Goal: Task Accomplishment & Management: Complete application form

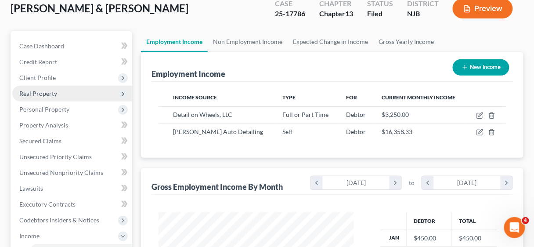
scroll to position [70, 0]
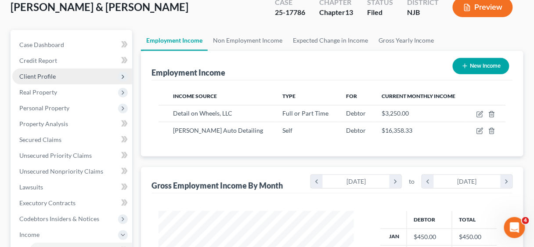
click at [47, 77] on span "Client Profile" at bounding box center [37, 75] width 36 height 7
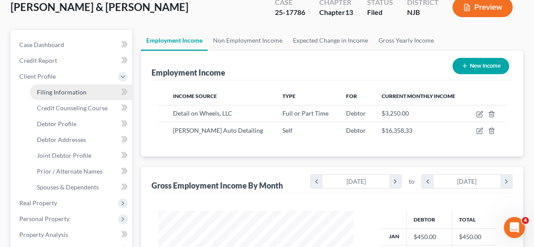
click at [59, 90] on span "Filing Information" at bounding box center [62, 91] width 50 height 7
select select "1"
select select "3"
select select "29"
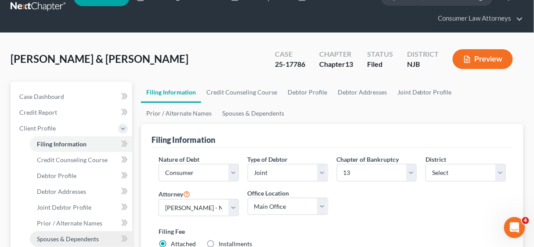
scroll to position [105, 0]
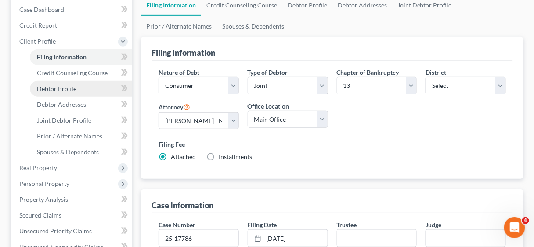
click at [62, 88] on span "Debtor Profile" at bounding box center [57, 88] width 40 height 7
select select "1"
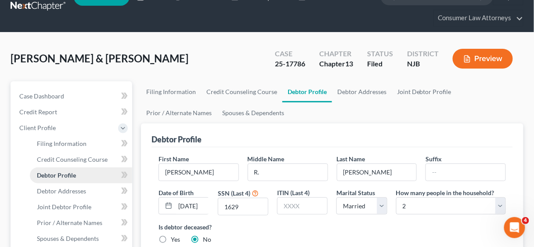
radio input "true"
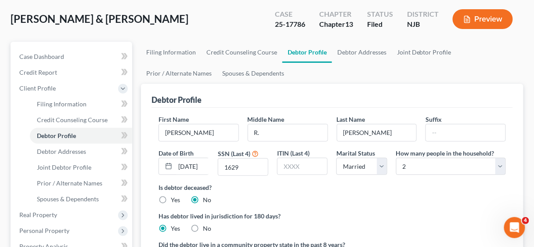
scroll to position [70, 0]
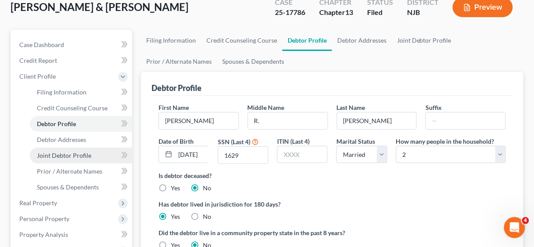
click at [74, 156] on span "Joint Debtor Profile" at bounding box center [64, 155] width 54 height 7
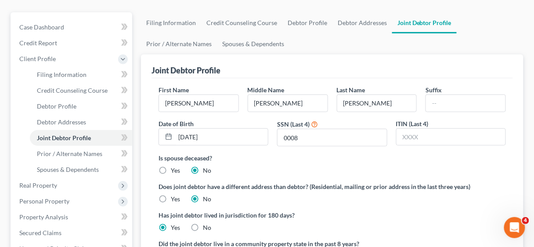
scroll to position [105, 0]
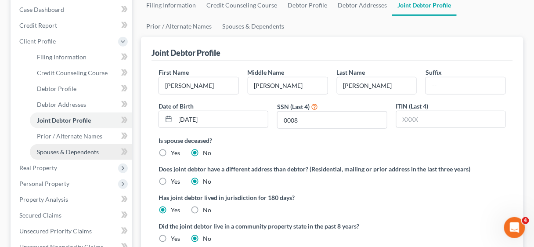
click at [77, 152] on span "Spouses & Dependents" at bounding box center [68, 151] width 62 height 7
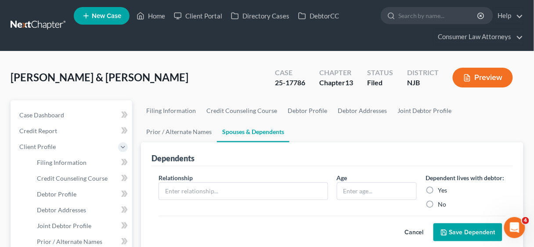
click at [382, 221] on div "Cancel Save Dependent" at bounding box center [332, 229] width 347 height 26
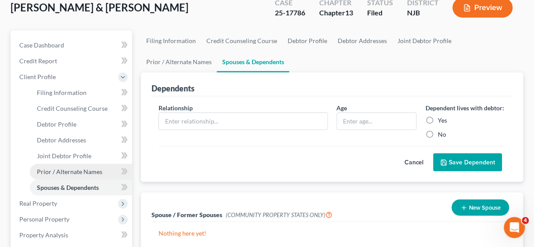
scroll to position [70, 0]
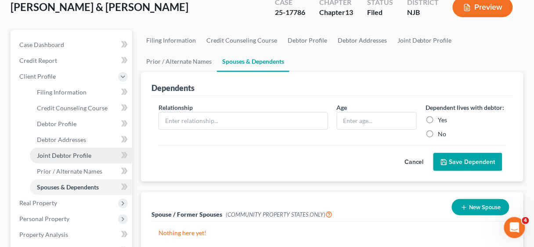
click at [81, 155] on span "Joint Debtor Profile" at bounding box center [64, 155] width 54 height 7
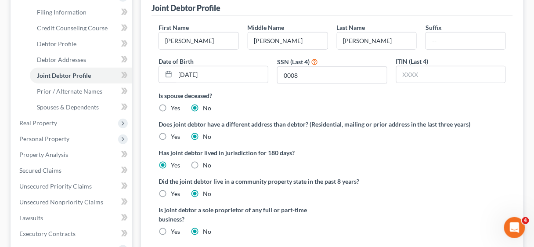
scroll to position [176, 0]
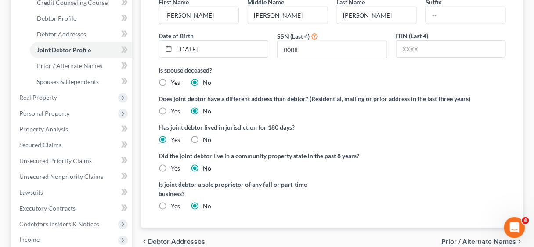
click at [171, 83] on label "Yes" at bounding box center [175, 82] width 9 height 9
click at [174, 83] on input "Yes" at bounding box center [177, 81] width 6 height 6
radio input "true"
radio input "false"
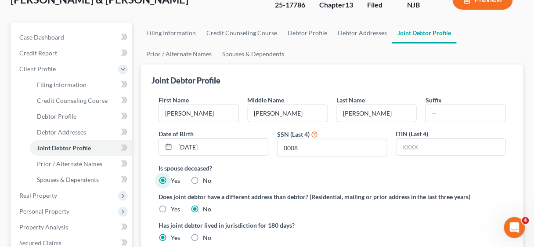
scroll to position [0, 0]
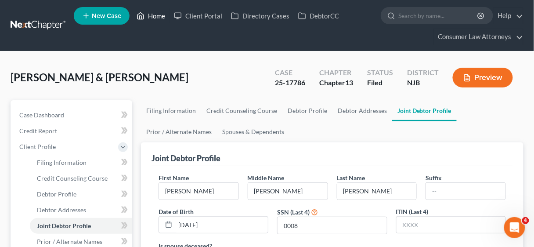
click at [155, 14] on link "Home" at bounding box center [150, 16] width 37 height 16
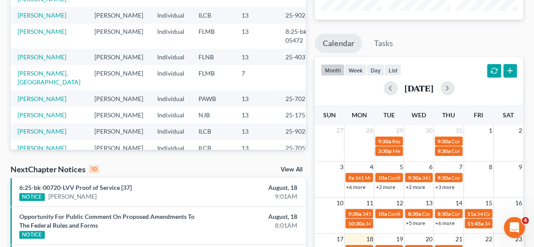
scroll to position [141, 0]
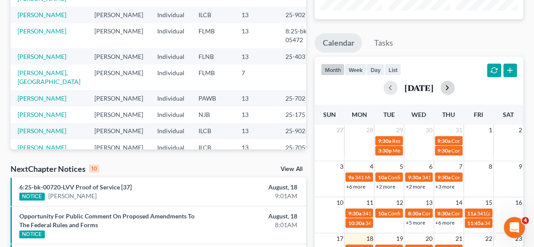
click at [455, 84] on button "button" at bounding box center [448, 88] width 14 height 14
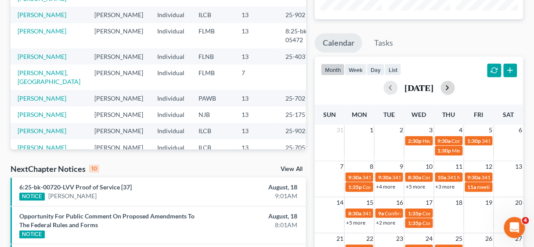
click at [455, 84] on button "button" at bounding box center [448, 88] width 14 height 14
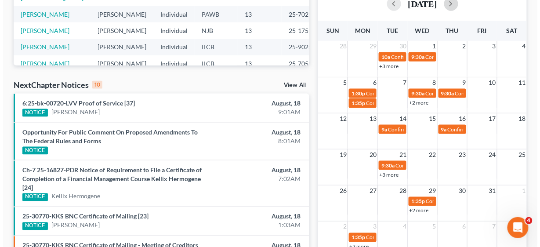
scroll to position [246, 0]
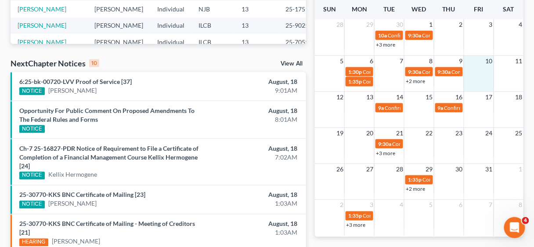
click at [481, 75] on td at bounding box center [479, 76] width 30 height 20
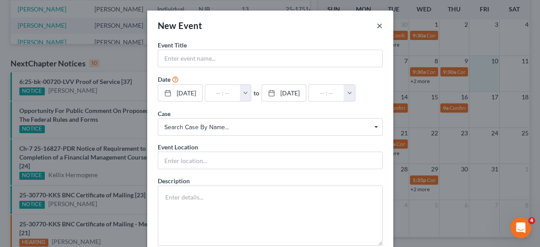
click at [376, 25] on button "×" at bounding box center [379, 25] width 6 height 11
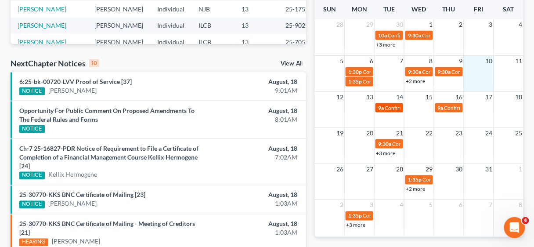
click at [399, 106] on span "Confirmation Hearing for [PERSON_NAME]" at bounding box center [435, 108] width 101 height 7
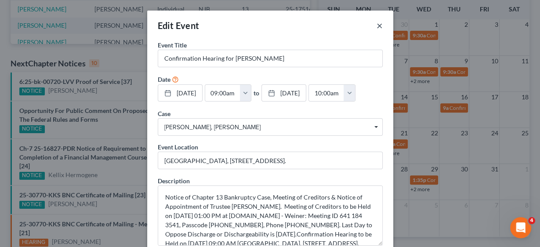
click at [376, 26] on button "×" at bounding box center [379, 25] width 6 height 11
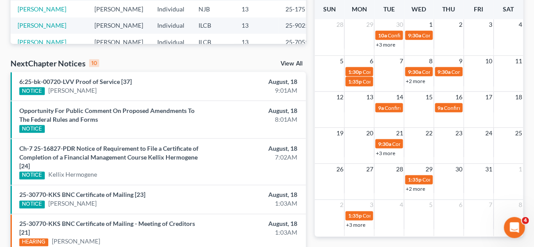
drag, startPoint x: 386, startPoint y: 122, endPoint x: 354, endPoint y: 144, distance: 38.6
click at [354, 144] on td at bounding box center [360, 147] width 30 height 19
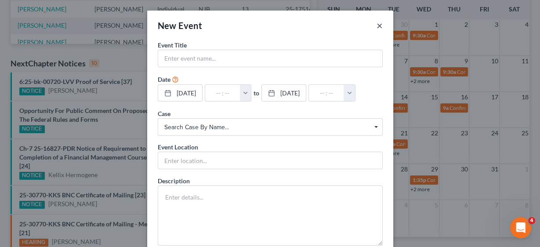
click at [376, 25] on button "×" at bounding box center [379, 25] width 6 height 11
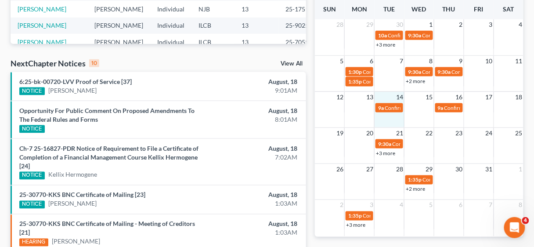
click at [392, 117] on div "12 13 14 15 16 17 18 9a Confirmation Hearing for La'[PERSON_NAME] 9a Confirmati…" at bounding box center [419, 109] width 209 height 36
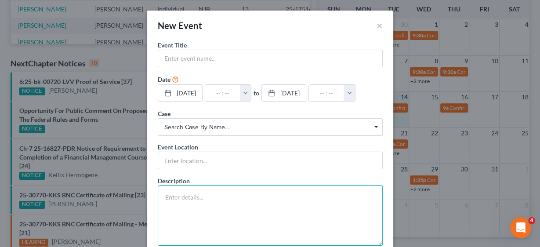
paste textarea "Hearing Continued on 9 confirmation. Confirmation Hearing scheduled [DATE] 10:0…"
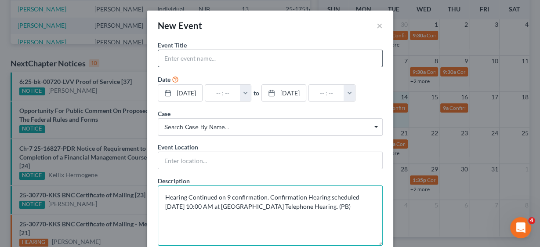
type textarea "Hearing Continued on 9 confirmation. Confirmation Hearing scheduled [DATE] 10:0…"
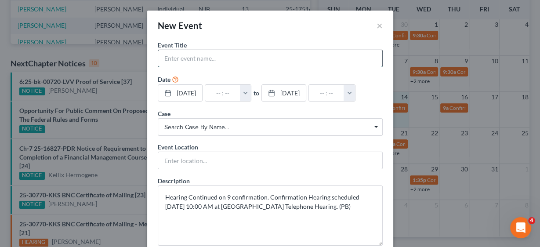
click at [180, 59] on input "text" at bounding box center [270, 58] width 224 height 17
type input "Confirmation hearing Tin, [GEOGRAPHIC_DATA]"
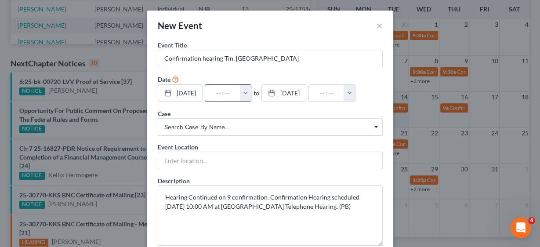
click at [251, 92] on button "button" at bounding box center [245, 93] width 11 height 17
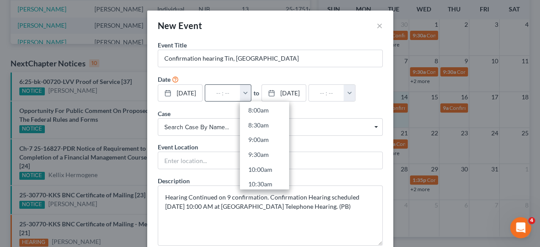
scroll to position [281, 0]
click at [274, 126] on link "10:00am" at bounding box center [264, 126] width 49 height 15
type input "10:00am"
type input "11:00am"
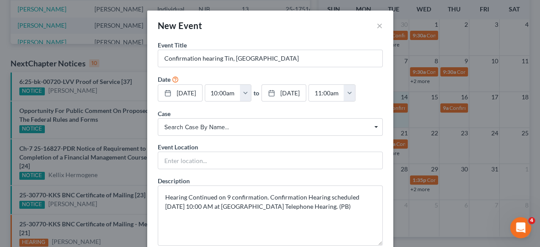
click at [233, 125] on span "Search case by name..." at bounding box center [270, 127] width 212 height 9
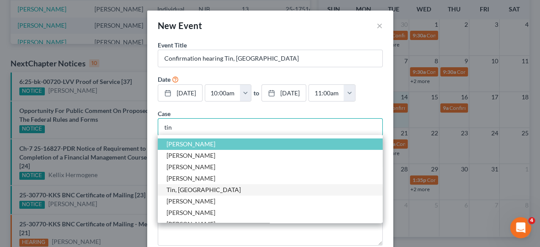
type input "tin"
click at [180, 188] on span "Tin, [GEOGRAPHIC_DATA]" at bounding box center [203, 189] width 74 height 7
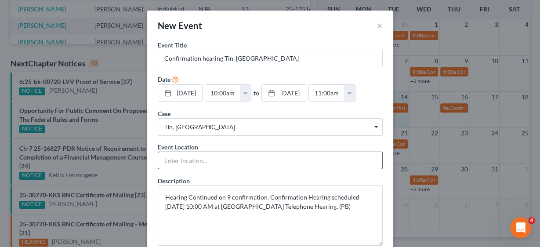
click at [187, 159] on input "text" at bounding box center [270, 160] width 224 height 17
type input "Telephonic"
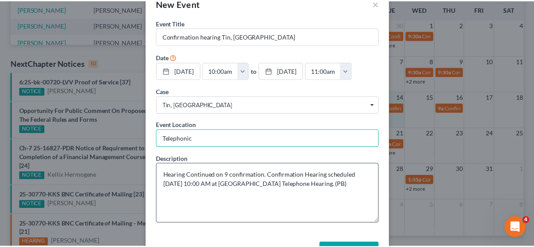
scroll to position [52, 0]
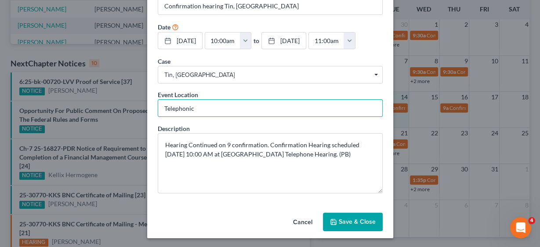
click at [356, 220] on button "Save & Close" at bounding box center [353, 222] width 60 height 18
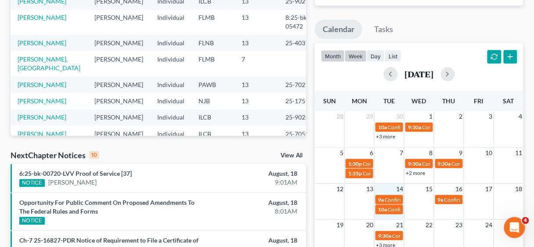
scroll to position [141, 0]
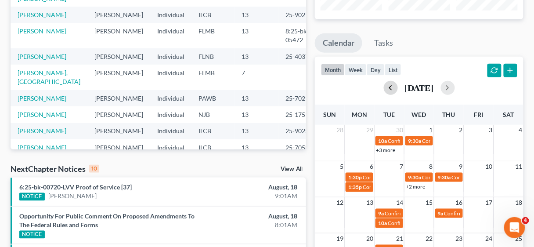
click at [384, 89] on button "button" at bounding box center [391, 88] width 14 height 14
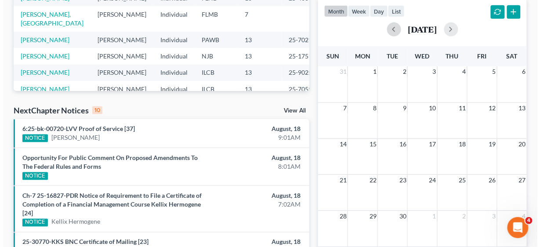
scroll to position [316, 0]
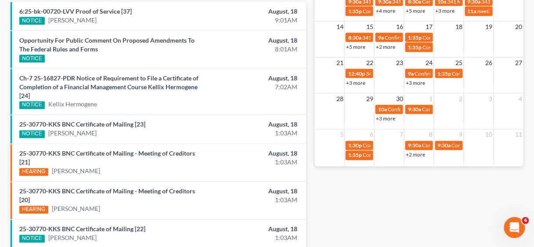
click at [395, 72] on td at bounding box center [390, 77] width 30 height 19
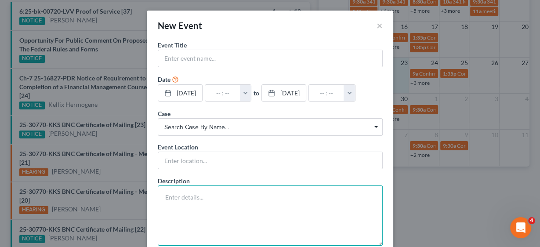
paste textarea "Order Granting Motion to Set Hearing on Trustee's Objection to Claim # 1 for Va…"
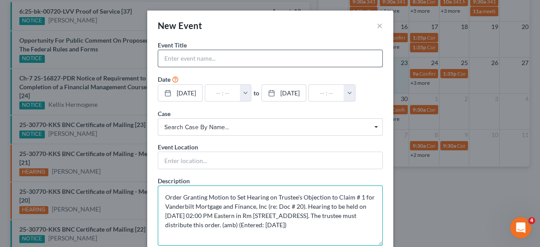
type textarea "Order Granting Motion to Set Hearing on Trustee's Objection to Claim # 1 for Va…"
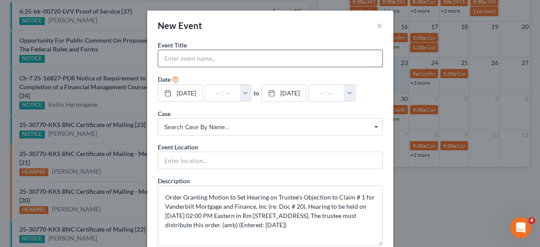
click at [197, 57] on input "text" at bounding box center [270, 58] width 224 height 17
type input "O"
type input "Trustee's Objection [PERSON_NAME]"
click at [250, 93] on button "button" at bounding box center [245, 93] width 11 height 17
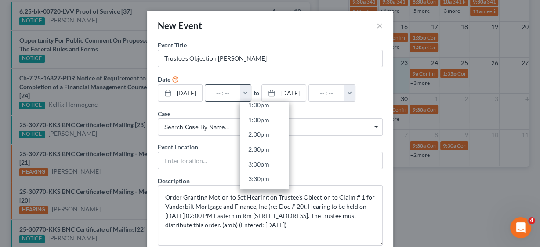
scroll to position [386, 0]
click at [271, 135] on link "2:00pm" at bounding box center [264, 138] width 49 height 15
type input "2:00pm"
type input "03:00pm"
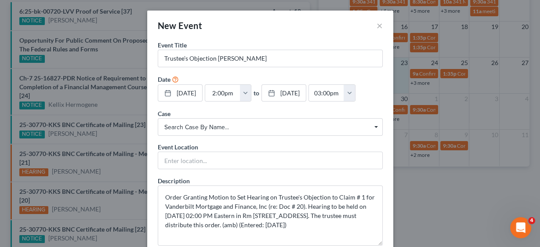
click at [211, 127] on span "Search case by name..." at bounding box center [270, 127] width 212 height 9
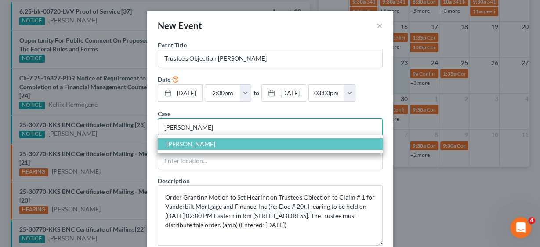
type input "[PERSON_NAME]"
click at [202, 144] on span "[PERSON_NAME]" at bounding box center [270, 143] width 225 height 11
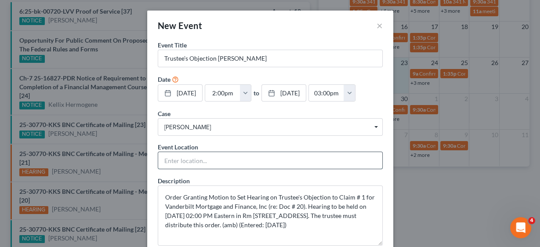
click at [200, 159] on input "text" at bounding box center [270, 160] width 224 height 17
type input "In Person"
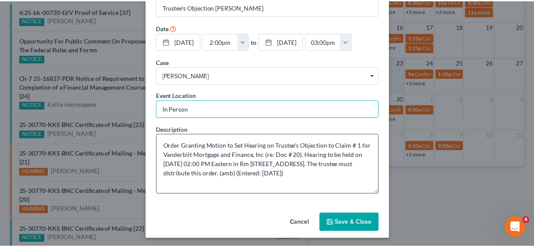
scroll to position [52, 0]
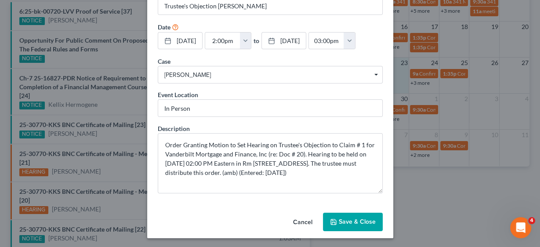
click at [352, 220] on button "Save & Close" at bounding box center [353, 222] width 60 height 18
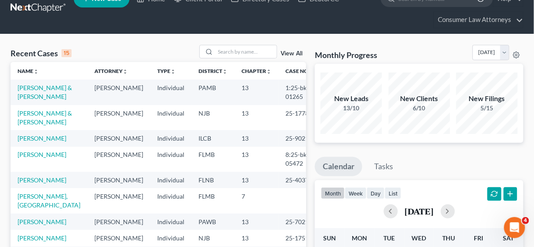
scroll to position [0, 0]
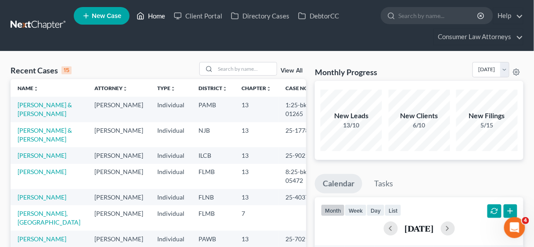
click at [157, 13] on link "Home" at bounding box center [150, 16] width 37 height 16
click at [229, 69] on input "search" at bounding box center [245, 68] width 61 height 13
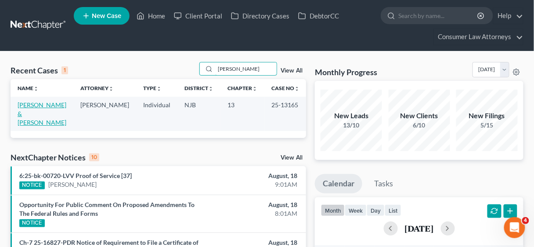
type input "[PERSON_NAME]"
click at [46, 104] on link "[PERSON_NAME] & [PERSON_NAME]" at bounding box center [42, 113] width 49 height 25
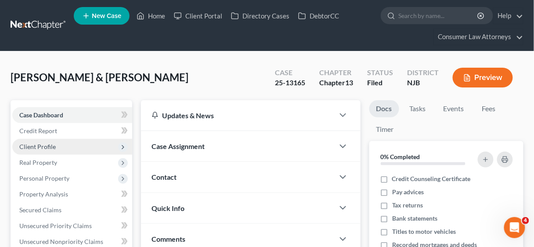
click at [47, 146] on span "Client Profile" at bounding box center [37, 146] width 36 height 7
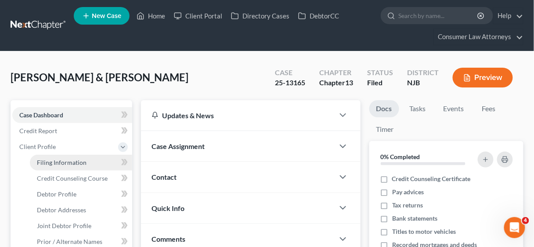
click at [61, 163] on span "Filing Information" at bounding box center [62, 162] width 50 height 7
select select "1"
select select "3"
select select "51"
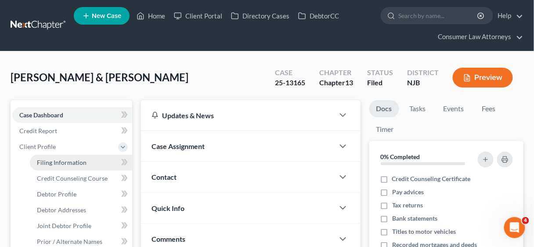
select select "21"
select select "2"
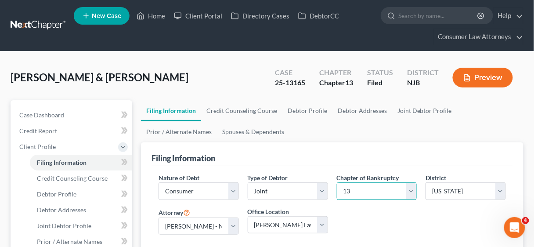
click at [413, 190] on select "Select 7 11 12 13" at bounding box center [377, 191] width 80 height 18
select select "0"
click at [337, 182] on select "Select 7 11 12 13" at bounding box center [377, 191] width 80 height 18
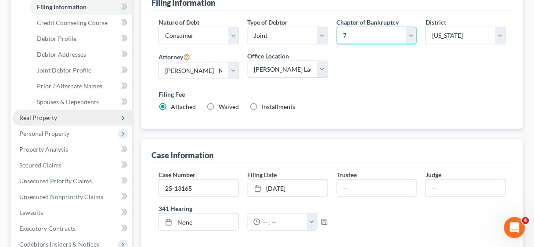
scroll to position [141, 0]
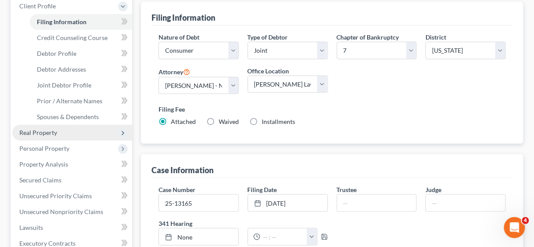
click at [44, 133] on span "Real Property" at bounding box center [38, 132] width 38 height 7
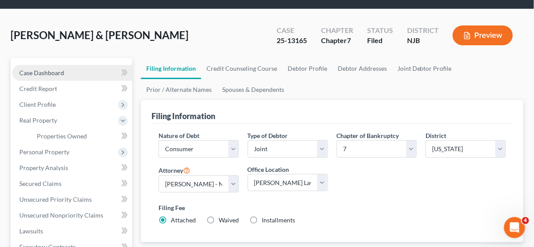
scroll to position [35, 0]
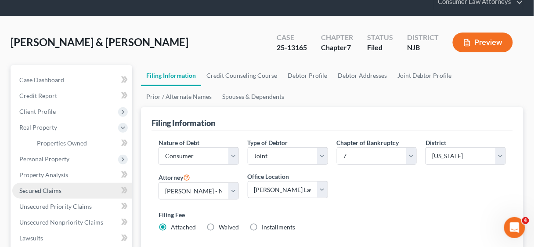
click at [49, 190] on span "Secured Claims" at bounding box center [40, 190] width 42 height 7
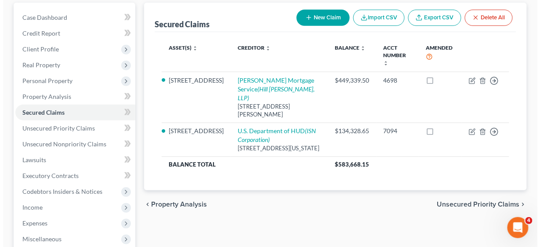
scroll to position [105, 0]
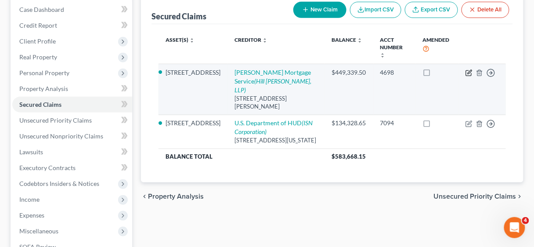
click at [468, 70] on icon "button" at bounding box center [470, 72] width 4 height 4
select select "4"
select select "2"
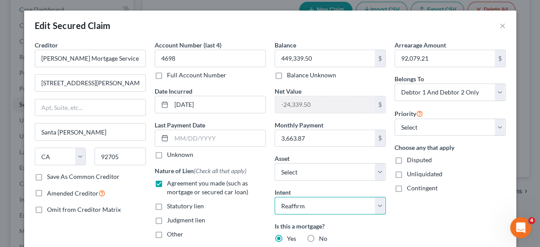
click at [375, 204] on select "Select Surrender Redeem Reaffirm Avoid Other" at bounding box center [329, 206] width 111 height 18
select select "4"
click at [274, 197] on select "Select Surrender Redeem Reaffirm Avoid Other" at bounding box center [329, 206] width 111 height 18
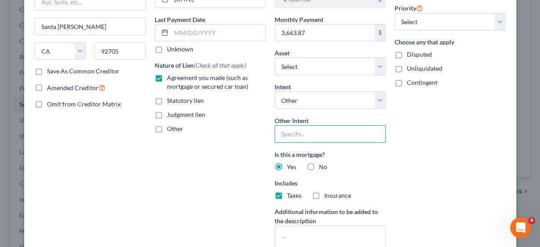
click at [311, 131] on input "text" at bounding box center [329, 134] width 111 height 18
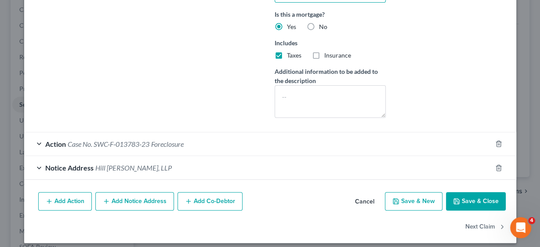
scroll to position [249, 0]
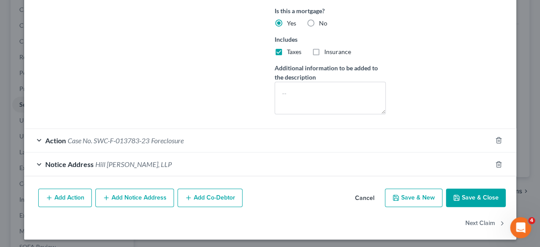
type input "Pursuing modification"
click at [465, 192] on button "Save & Close" at bounding box center [476, 197] width 60 height 18
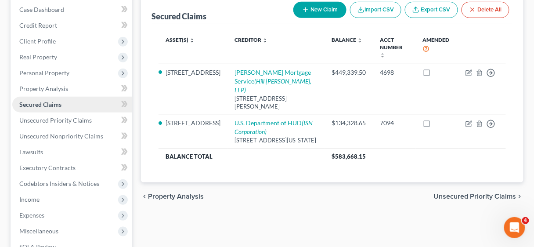
click at [57, 105] on span "Secured Claims" at bounding box center [40, 104] width 42 height 7
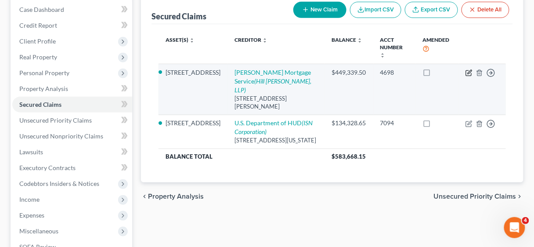
click at [467, 69] on icon "button" at bounding box center [469, 72] width 7 height 7
select select "4"
select select "2"
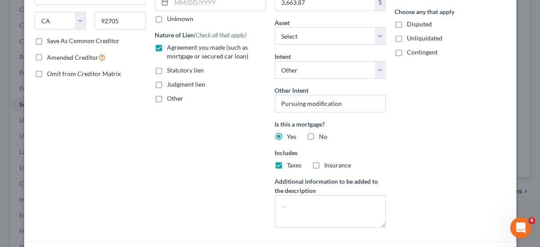
scroll to position [141, 0]
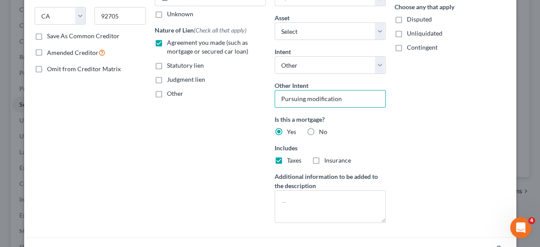
click at [303, 96] on input "Pursuing modification" at bounding box center [329, 99] width 111 height 18
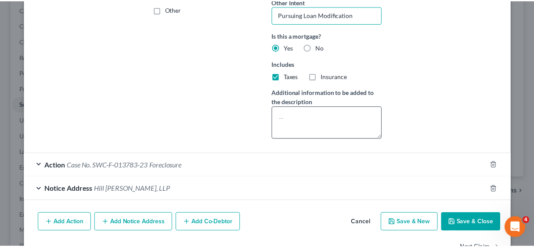
scroll to position [249, 0]
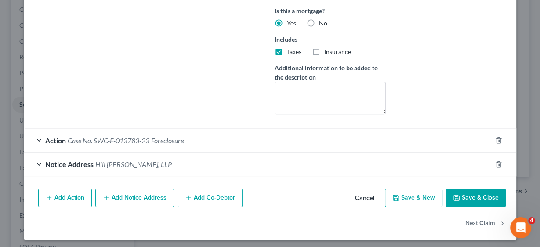
type input "Pursuing Loan Modification"
click at [469, 193] on button "Save & Close" at bounding box center [476, 197] width 60 height 18
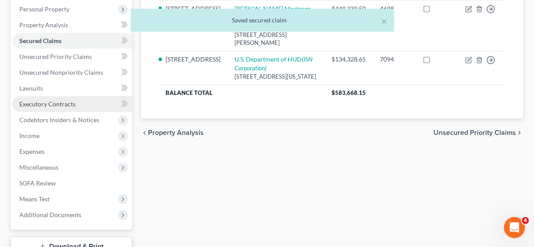
scroll to position [211, 0]
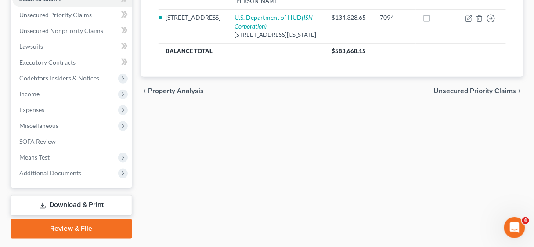
click at [94, 199] on link "Download & Print" at bounding box center [72, 205] width 122 height 21
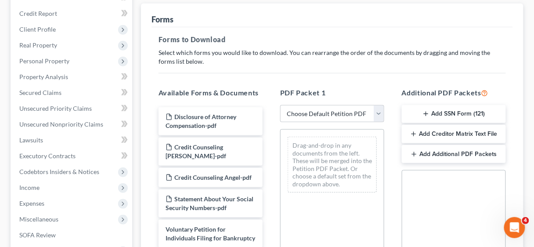
scroll to position [141, 0]
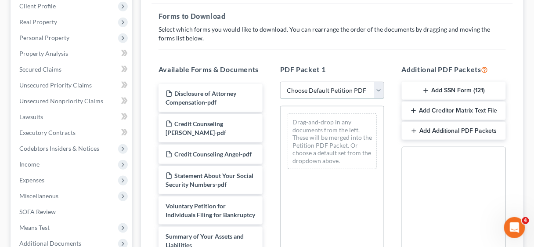
click at [379, 87] on select "Choose Default Petition PDF Packet Complete Bankruptcy Petition (all forms and …" at bounding box center [332, 91] width 104 height 18
select select "0"
click at [280, 82] on select "Choose Default Petition PDF Packet Complete Bankruptcy Petition (all forms and …" at bounding box center [332, 91] width 104 height 18
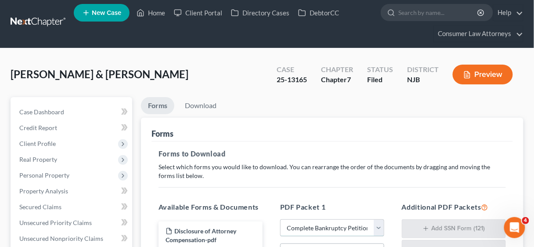
scroll to position [0, 0]
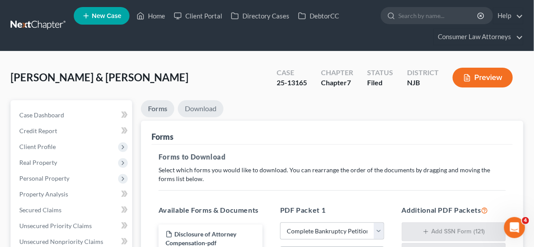
click at [201, 107] on link "Download" at bounding box center [201, 108] width 46 height 17
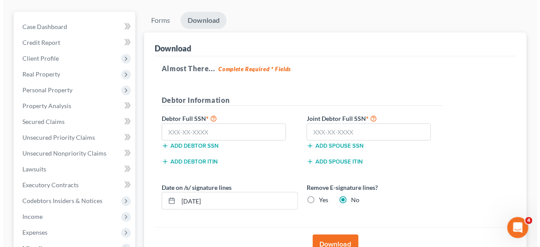
scroll to position [105, 0]
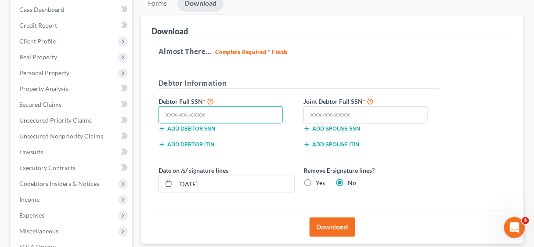
click at [177, 111] on input "text" at bounding box center [221, 115] width 124 height 18
click at [205, 106] on input "text" at bounding box center [221, 115] width 124 height 18
click at [203, 113] on input "text" at bounding box center [221, 115] width 124 height 18
type input "111-62-9803"
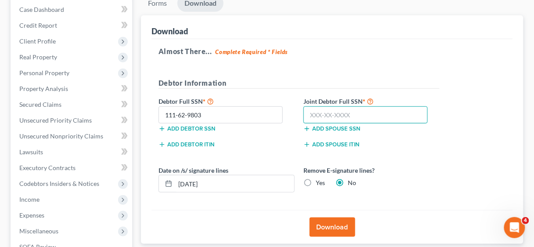
click at [325, 109] on input "text" at bounding box center [365, 115] width 124 height 18
type input "089-60-6843"
click at [336, 218] on button "Download" at bounding box center [333, 226] width 46 height 19
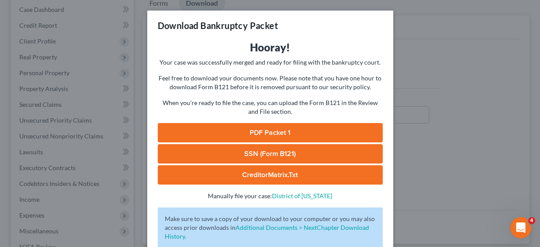
click at [256, 131] on link "PDF Packet 1" at bounding box center [270, 132] width 225 height 19
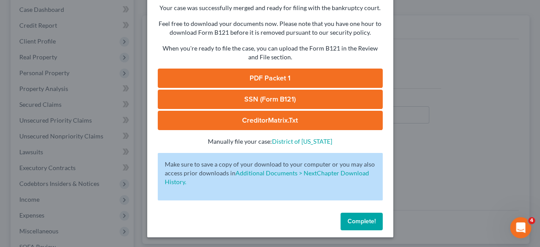
click at [363, 221] on span "Complete!" at bounding box center [361, 220] width 28 height 7
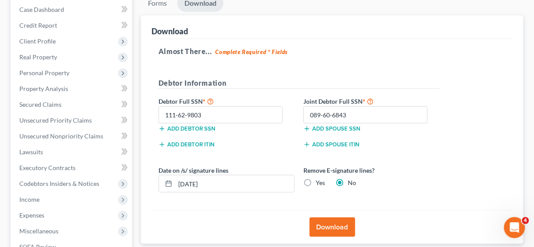
click at [316, 182] on label "Yes" at bounding box center [320, 182] width 9 height 9
click at [319, 182] on input "Yes" at bounding box center [322, 181] width 6 height 6
radio input "true"
radio input "false"
click at [332, 228] on button "Download" at bounding box center [333, 226] width 46 height 19
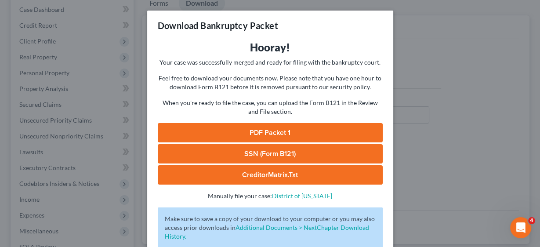
click at [270, 132] on link "PDF Packet 1" at bounding box center [270, 132] width 225 height 19
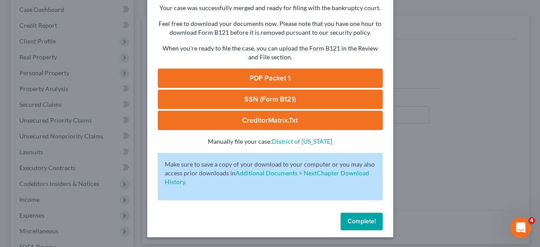
click at [365, 221] on span "Complete!" at bounding box center [361, 220] width 28 height 7
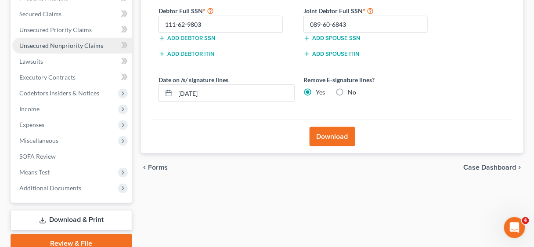
scroll to position [211, 0]
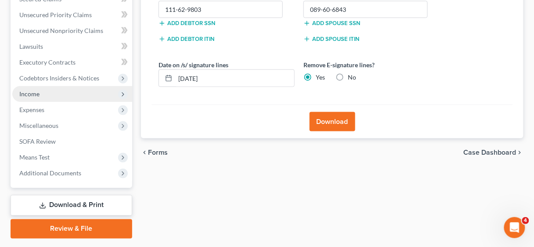
click at [33, 92] on span "Income" at bounding box center [29, 93] width 20 height 7
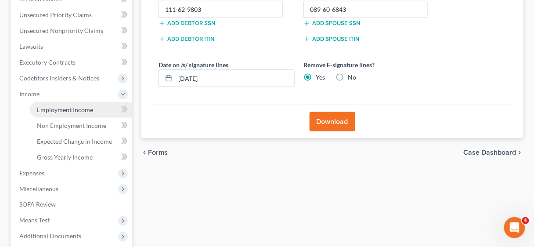
click at [57, 107] on span "Employment Income" at bounding box center [65, 109] width 56 height 7
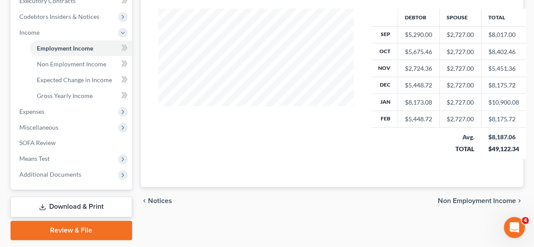
scroll to position [281, 0]
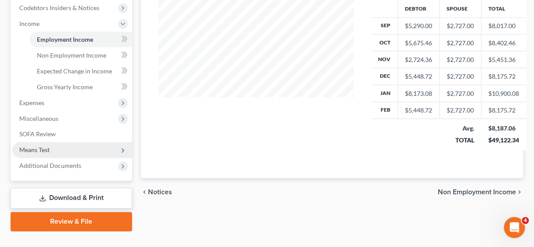
click at [47, 149] on span "Means Test" at bounding box center [34, 149] width 30 height 7
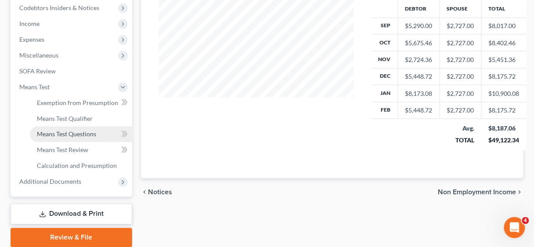
click at [76, 133] on span "Means Test Questions" at bounding box center [66, 133] width 59 height 7
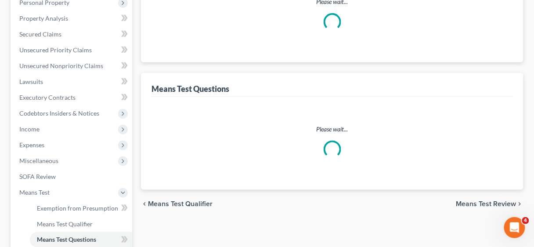
select select "0"
select select "60"
select select "0"
select select "60"
select select "2"
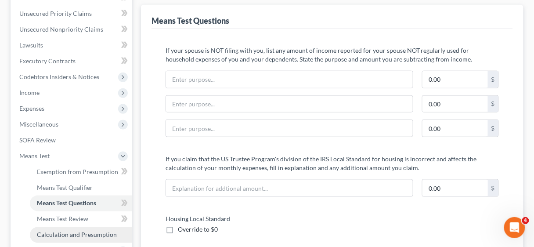
scroll to position [281, 0]
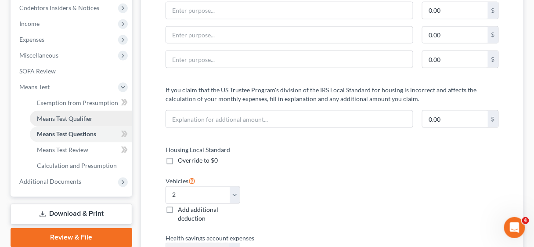
click at [65, 115] on span "Means Test Qualifier" at bounding box center [65, 118] width 56 height 7
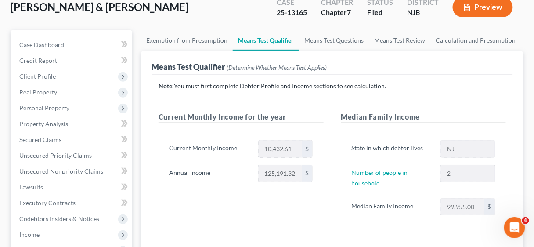
scroll to position [141, 0]
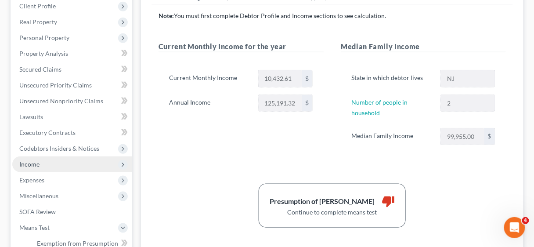
click at [36, 160] on span "Income" at bounding box center [29, 163] width 20 height 7
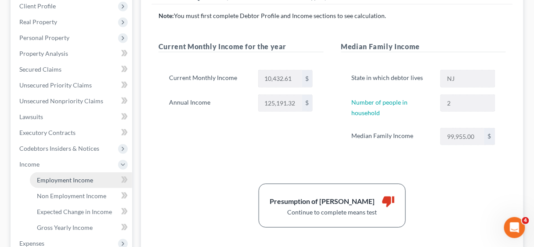
click at [61, 178] on span "Employment Income" at bounding box center [65, 179] width 56 height 7
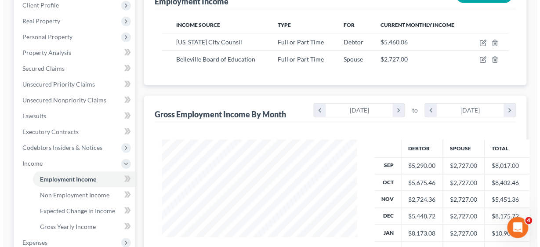
scroll to position [141, 0]
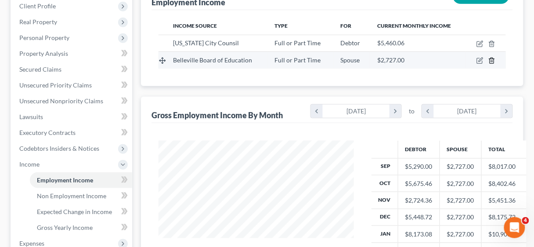
click at [491, 58] on icon "button" at bounding box center [491, 60] width 7 height 7
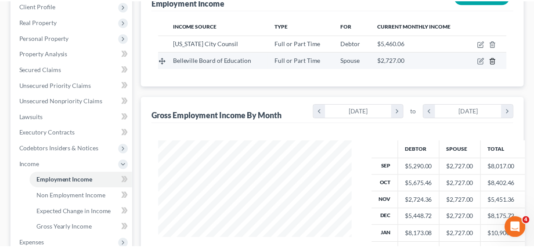
scroll to position [156, 215]
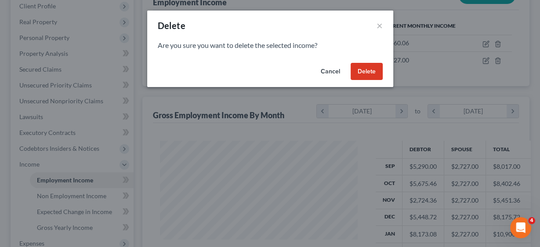
click at [368, 70] on button "Delete" at bounding box center [366, 72] width 32 height 18
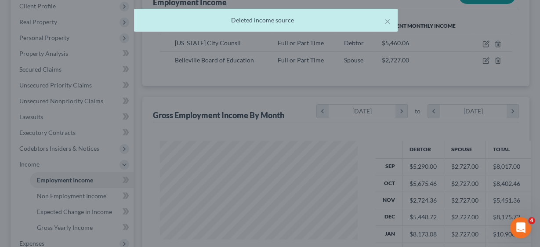
scroll to position [439042, 438984]
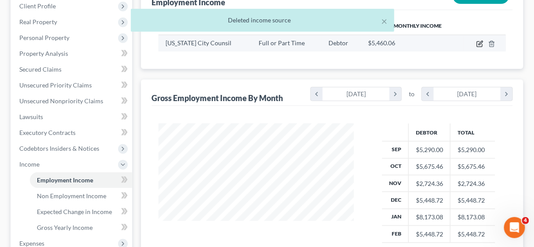
click at [480, 43] on icon "button" at bounding box center [481, 43] width 4 height 4
select select "0"
select select "35"
select select "2"
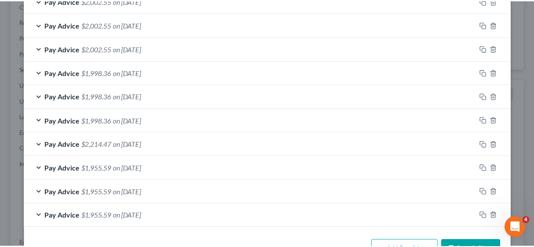
scroll to position [382, 0]
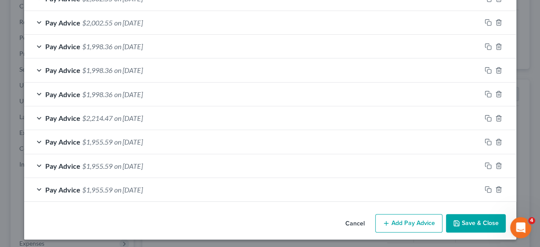
click at [461, 214] on button "Save & Close" at bounding box center [476, 223] width 60 height 18
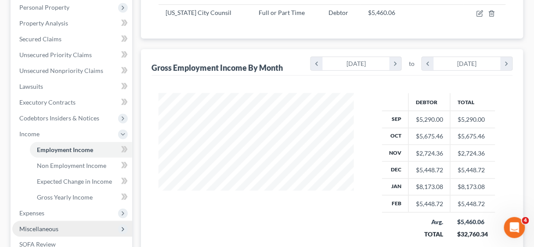
scroll to position [211, 0]
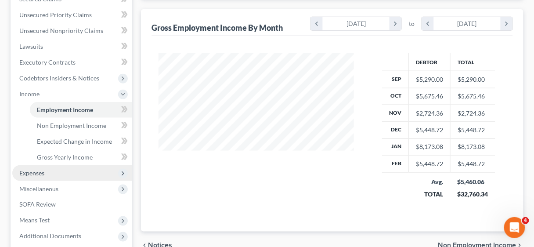
click at [36, 172] on span "Expenses" at bounding box center [31, 172] width 25 height 7
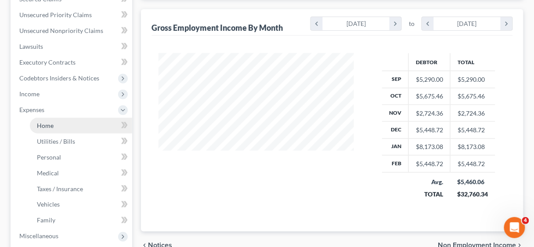
click at [52, 123] on span "Home" at bounding box center [45, 125] width 17 height 7
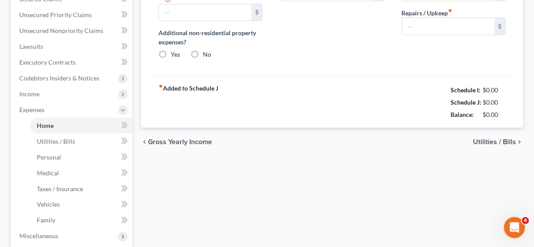
type input "3,691.12"
type input "0.00"
radio input "true"
type input "0.00"
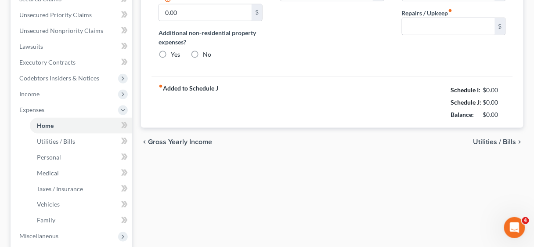
type input "0.00"
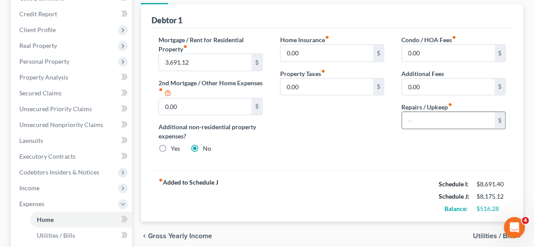
scroll to position [105, 0]
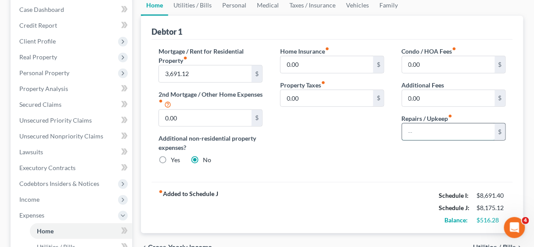
click at [424, 127] on input "text" at bounding box center [448, 131] width 93 height 17
click at [186, 2] on link "Utilities / Bills" at bounding box center [192, 5] width 49 height 21
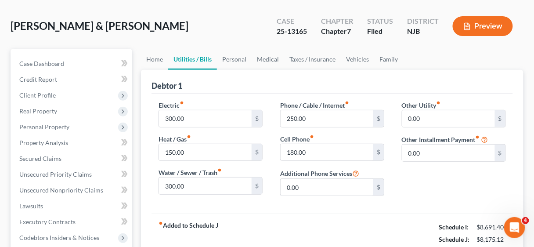
scroll to position [70, 0]
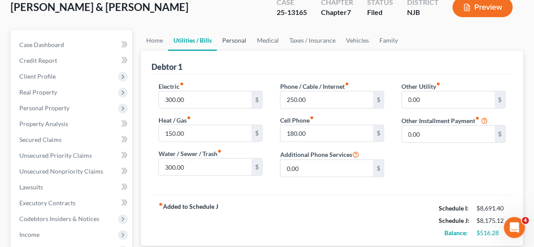
click at [232, 40] on link "Personal" at bounding box center [234, 40] width 35 height 21
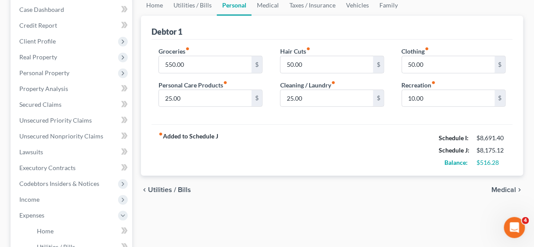
scroll to position [70, 0]
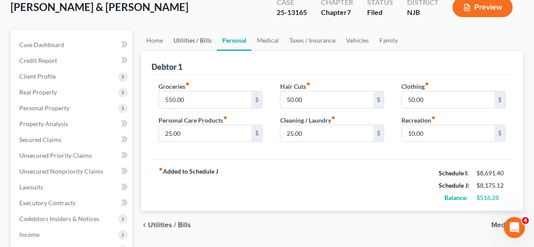
click at [178, 37] on link "Utilities / Bills" at bounding box center [192, 40] width 49 height 21
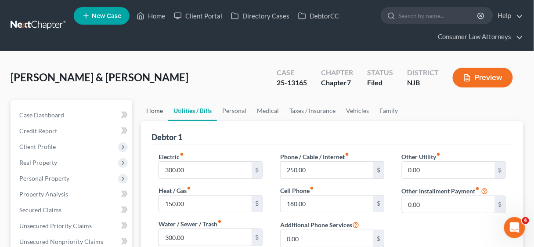
click at [151, 109] on link "Home" at bounding box center [154, 110] width 27 height 21
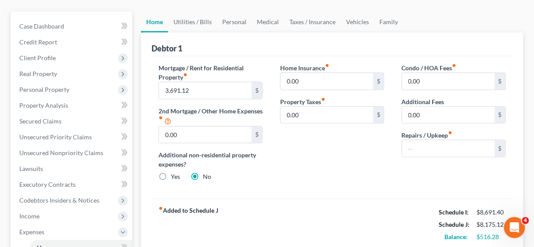
scroll to position [105, 0]
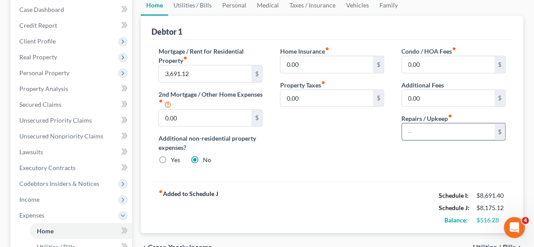
drag, startPoint x: 420, startPoint y: 128, endPoint x: 416, endPoint y: 124, distance: 5.3
click at [418, 128] on input "text" at bounding box center [448, 131] width 93 height 17
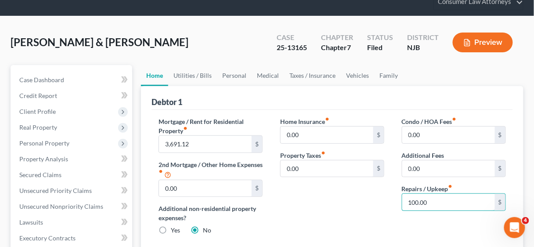
scroll to position [0, 0]
type input "100.00"
click at [197, 75] on link "Utilities / Bills" at bounding box center [192, 75] width 49 height 21
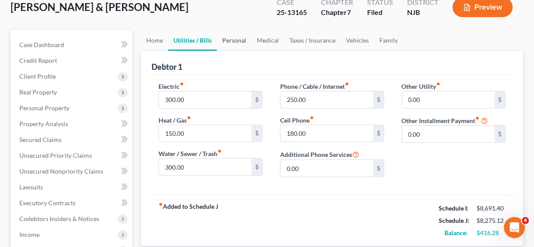
click at [235, 40] on link "Personal" at bounding box center [234, 40] width 35 height 21
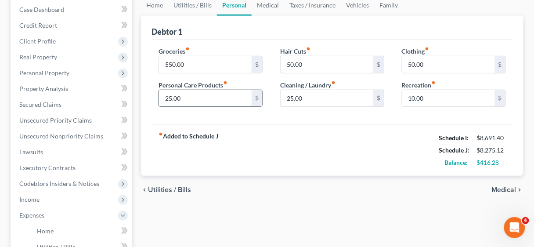
click at [197, 97] on input "25.00" at bounding box center [205, 98] width 93 height 17
type input "45.00"
click at [307, 100] on input "25.00" at bounding box center [327, 98] width 93 height 17
click at [435, 60] on input "50.00" at bounding box center [448, 64] width 93 height 17
type input "100.00"
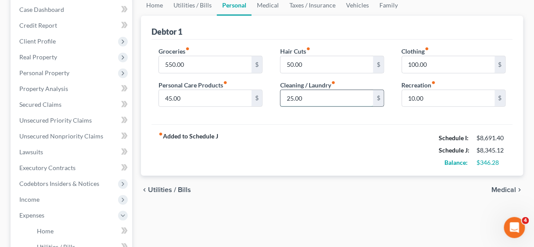
click at [314, 96] on input "25.00" at bounding box center [327, 98] width 93 height 17
type input "50.00"
click at [440, 97] on input "10.00" at bounding box center [448, 98] width 93 height 17
type input "150.00"
click at [321, 176] on div "chevron_left Utilities / Bills Medical chevron_right" at bounding box center [332, 190] width 383 height 28
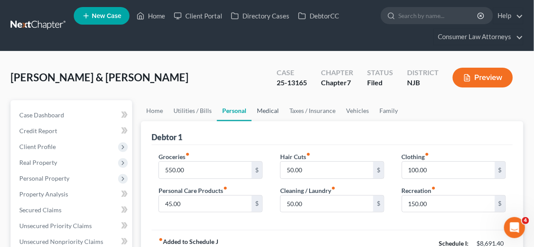
click at [269, 108] on link "Medical" at bounding box center [268, 110] width 33 height 21
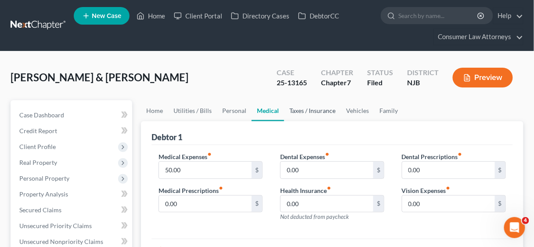
click at [307, 110] on link "Taxes / Insurance" at bounding box center [312, 110] width 57 height 21
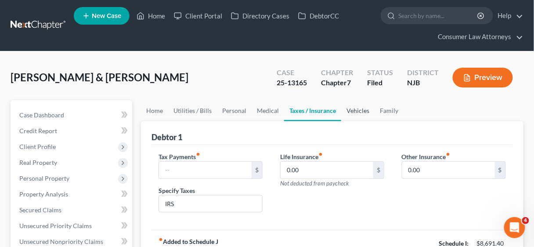
click at [352, 111] on link "Vehicles" at bounding box center [357, 110] width 33 height 21
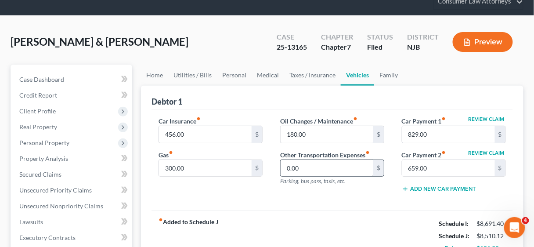
scroll to position [35, 0]
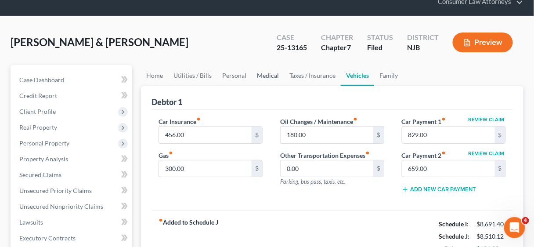
click at [264, 72] on link "Medical" at bounding box center [268, 75] width 33 height 21
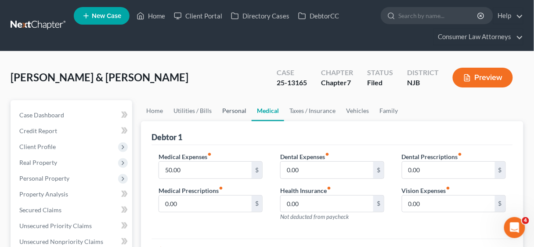
click at [233, 108] on link "Personal" at bounding box center [234, 110] width 35 height 21
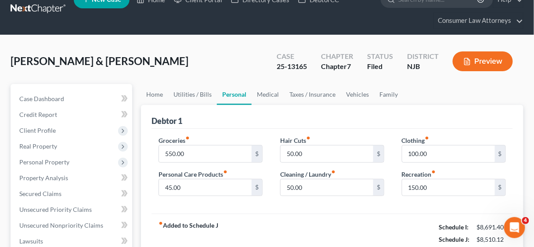
scroll to position [35, 0]
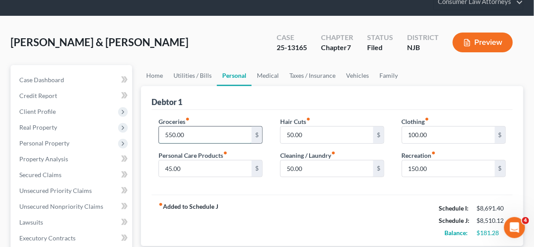
click at [201, 131] on input "550.00" at bounding box center [205, 134] width 93 height 17
click at [265, 185] on div "Groceries fiber_manual_record 820.00 $ Personal Care Products fiber_manual_reco…" at bounding box center [332, 152] width 361 height 85
click at [204, 129] on input "820.00" at bounding box center [205, 134] width 93 height 17
drag, startPoint x: 208, startPoint y: 133, endPoint x: 158, endPoint y: 135, distance: 50.1
click at [158, 135] on div "Groceries fiber_manual_record 750.00 $ Personal Care Products fiber_manual_reco…" at bounding box center [211, 151] width 122 height 68
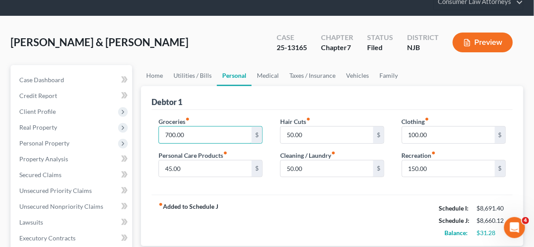
type input "700.00"
click at [285, 202] on div "fiber_manual_record Added to Schedule J Schedule I: $8,691.40 Schedule J: $8,66…" at bounding box center [332, 220] width 361 height 51
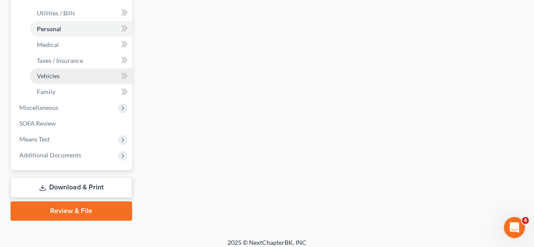
scroll to position [345, 0]
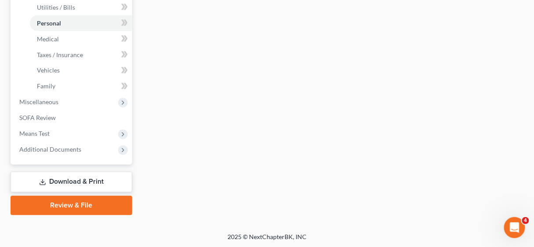
click at [73, 180] on link "Download & Print" at bounding box center [72, 182] width 122 height 21
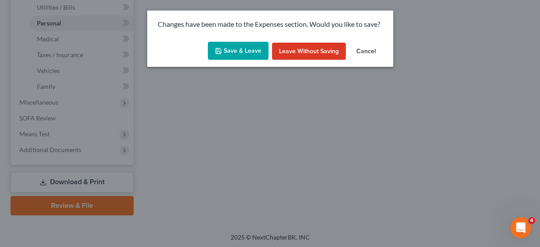
click at [237, 52] on button "Save & Leave" at bounding box center [238, 51] width 61 height 18
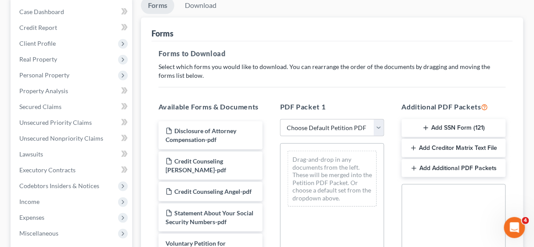
scroll to position [105, 0]
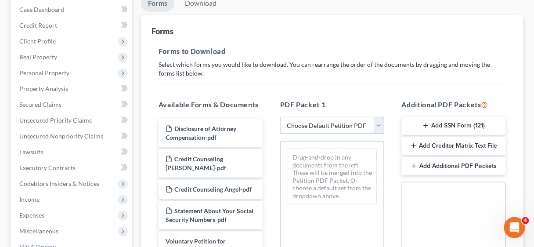
click at [381, 123] on select "Choose Default Petition PDF Packet Complete Bankruptcy Petition (all forms and …" at bounding box center [332, 126] width 104 height 18
drag, startPoint x: 454, startPoint y: 213, endPoint x: 466, endPoint y: 205, distance: 14.5
click at [457, 166] on button "Add Additional PDF Packets" at bounding box center [454, 166] width 104 height 18
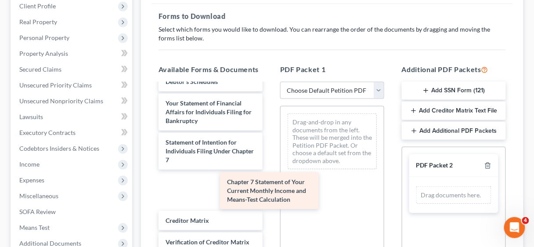
scroll to position [397, 0]
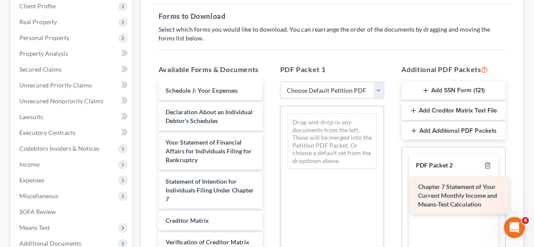
drag, startPoint x: 209, startPoint y: 191, endPoint x: 462, endPoint y: 197, distance: 252.6
click at [270, 197] on div "Chapter 7 Statement of Your Current Monthly Income and Means-Test Calculation D…" at bounding box center [211, 21] width 118 height 599
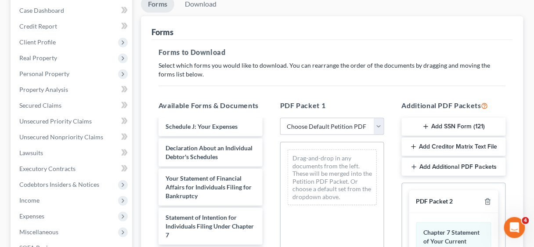
scroll to position [0, 0]
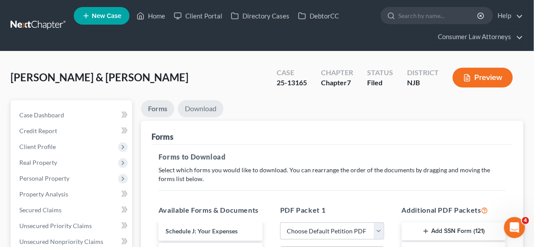
click at [203, 104] on link "Download" at bounding box center [201, 108] width 46 height 17
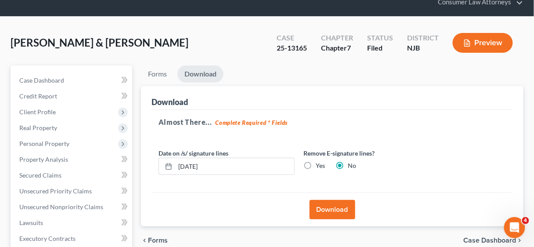
scroll to position [35, 0]
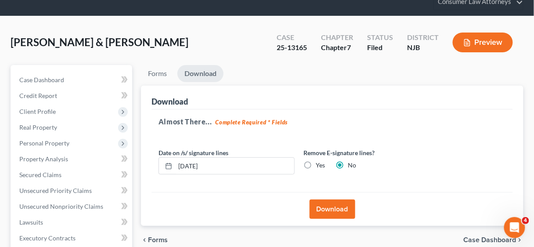
click at [316, 164] on label "Yes" at bounding box center [320, 165] width 9 height 9
click at [319, 164] on input "Yes" at bounding box center [322, 164] width 6 height 6
radio input "true"
radio input "false"
click at [333, 206] on button "Download" at bounding box center [333, 208] width 46 height 19
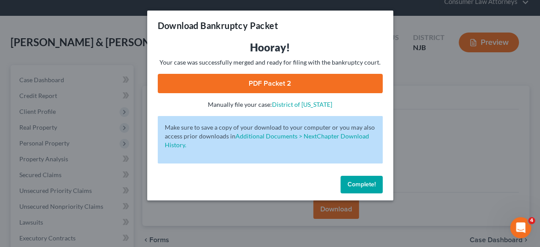
click at [269, 80] on link "PDF Packet 2" at bounding box center [270, 83] width 225 height 19
click at [365, 181] on span "Complete!" at bounding box center [361, 184] width 28 height 7
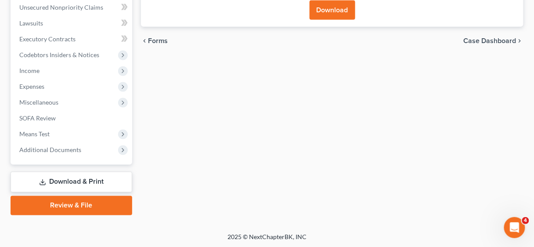
scroll to position [234, 0]
click at [72, 203] on link "Review & File" at bounding box center [72, 205] width 122 height 19
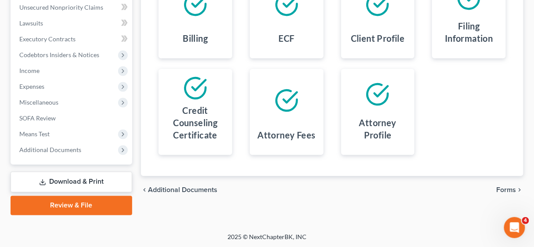
click at [87, 181] on link "Download & Print" at bounding box center [72, 182] width 122 height 21
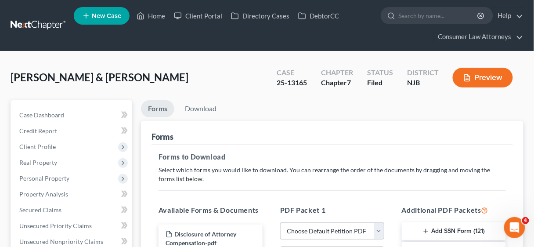
scroll to position [141, 0]
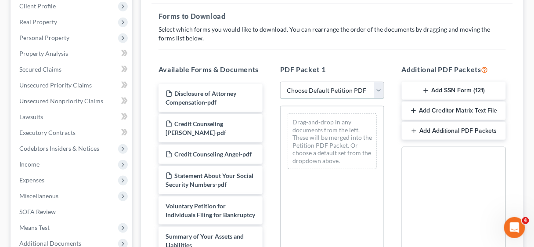
click at [376, 90] on select "Choose Default Petition PDF Packet Complete Bankruptcy Petition (all forms and …" at bounding box center [332, 91] width 104 height 18
select select "0"
click at [280, 82] on select "Choose Default Petition PDF Packet Complete Bankruptcy Petition (all forms and …" at bounding box center [332, 91] width 104 height 18
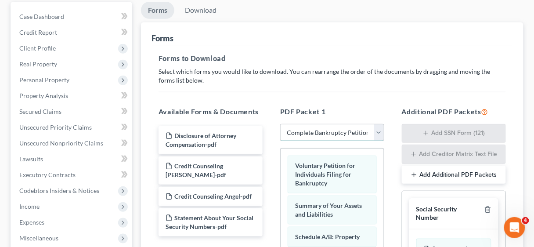
scroll to position [35, 0]
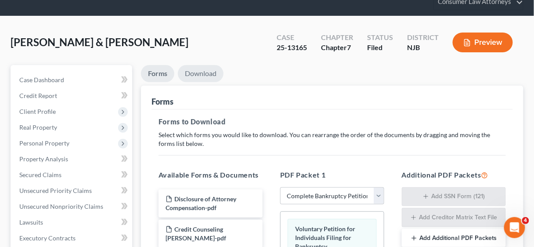
click at [198, 73] on link "Download" at bounding box center [201, 73] width 46 height 17
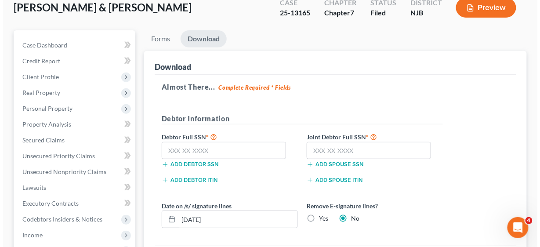
scroll to position [141, 0]
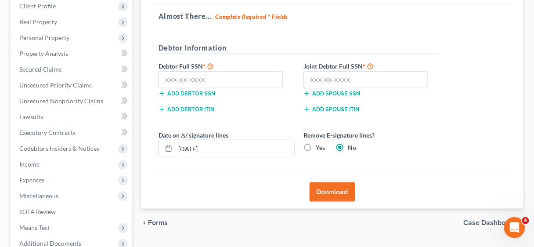
click at [316, 149] on label "Yes" at bounding box center [320, 147] width 9 height 9
click at [319, 149] on input "Yes" at bounding box center [322, 146] width 6 height 6
radio input "true"
radio input "false"
click at [335, 188] on button "Download" at bounding box center [333, 191] width 46 height 19
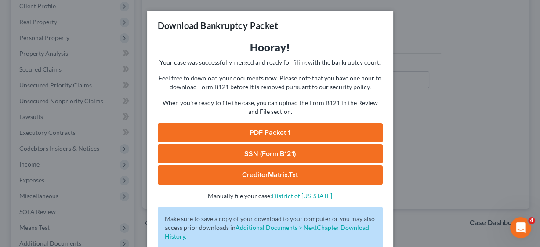
click at [285, 133] on link "PDF Packet 1" at bounding box center [270, 132] width 225 height 19
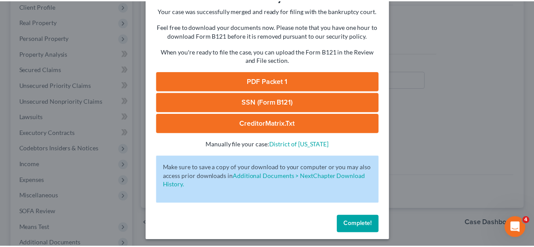
scroll to position [54, 0]
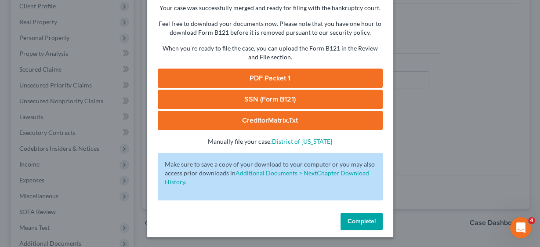
drag, startPoint x: 361, startPoint y: 222, endPoint x: 358, endPoint y: 212, distance: 10.1
click at [361, 222] on span "Complete!" at bounding box center [361, 220] width 28 height 7
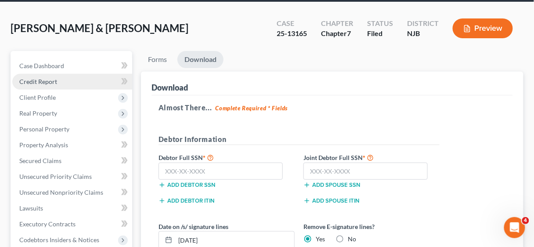
scroll to position [0, 0]
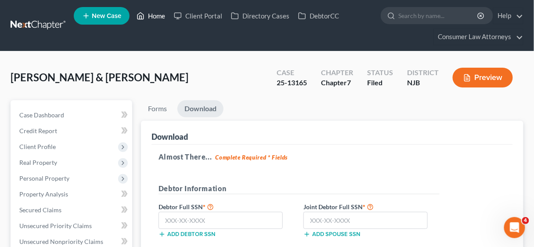
click at [160, 15] on link "Home" at bounding box center [150, 16] width 37 height 16
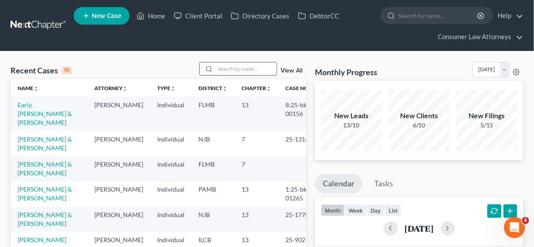
click at [241, 68] on input "search" at bounding box center [245, 68] width 61 height 13
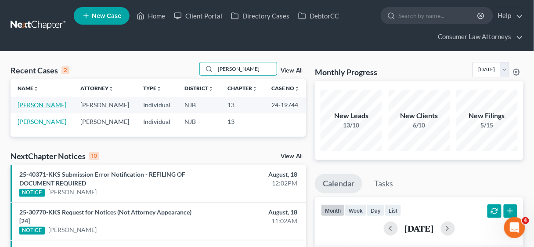
type input "[PERSON_NAME]"
click at [35, 102] on link "[PERSON_NAME]" at bounding box center [42, 104] width 49 height 7
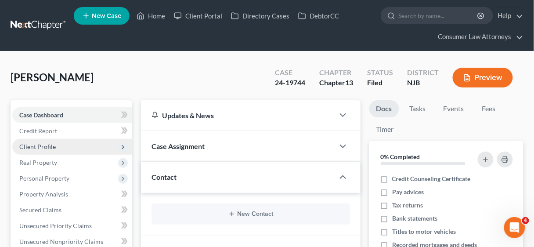
click at [44, 144] on span "Client Profile" at bounding box center [37, 146] width 36 height 7
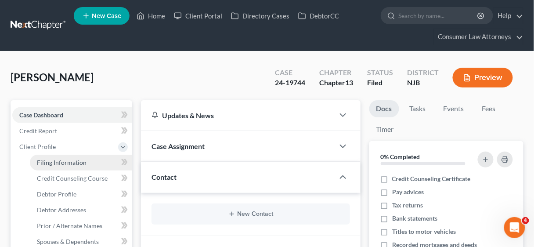
click at [76, 159] on span "Filing Information" at bounding box center [62, 162] width 50 height 7
select select "1"
select select "0"
select select "3"
select select "51"
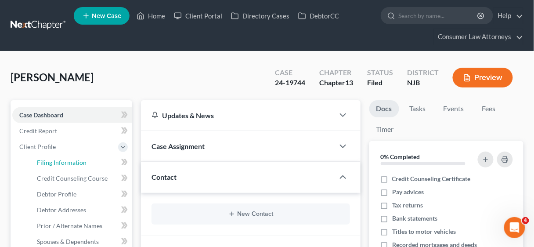
select select "21"
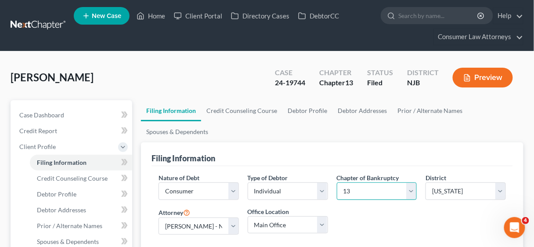
click at [411, 186] on select "Select 7 11 12 13" at bounding box center [377, 191] width 80 height 18
select select "0"
click at [337, 182] on select "Select 7 11 12 13" at bounding box center [377, 191] width 80 height 18
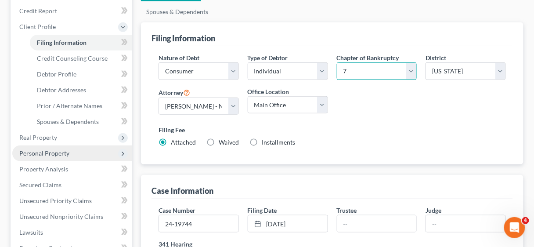
scroll to position [141, 0]
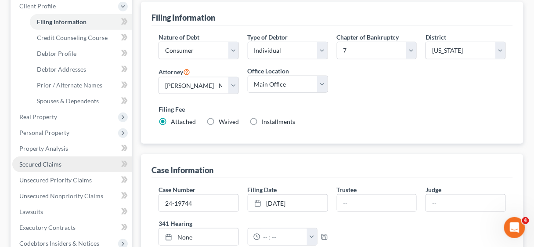
click at [35, 163] on span "Secured Claims" at bounding box center [40, 163] width 42 height 7
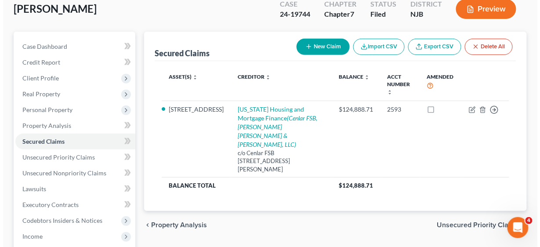
scroll to position [70, 0]
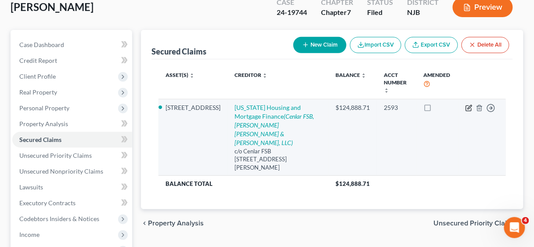
click at [469, 106] on icon "button" at bounding box center [468, 108] width 5 height 5
select select "33"
select select "3"
select select "2"
select select "0"
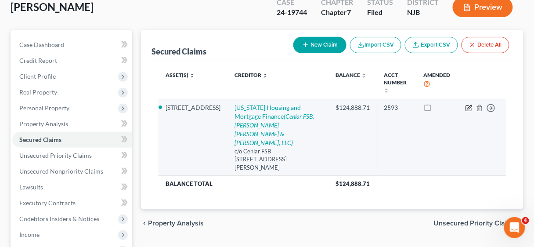
select select "0"
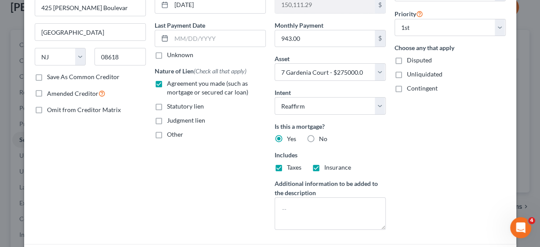
scroll to position [105, 0]
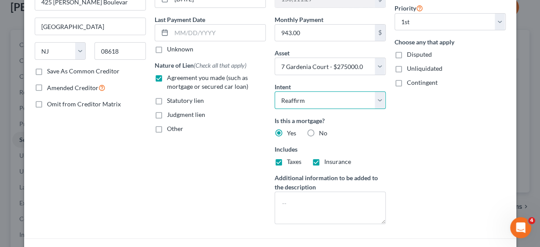
click at [379, 98] on select "Select Surrender Redeem Reaffirm Avoid Other" at bounding box center [329, 100] width 111 height 18
select select "0"
click at [274, 91] on select "Select Surrender Redeem Reaffirm Avoid Other" at bounding box center [329, 100] width 111 height 18
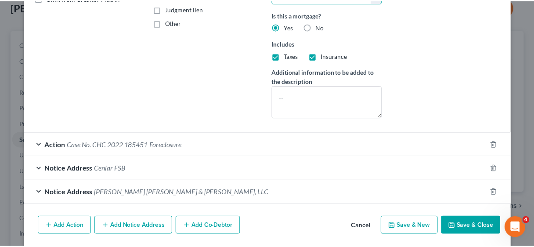
scroll to position [221, 0]
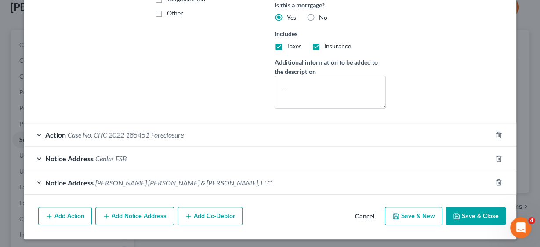
click at [461, 211] on button "Save & Close" at bounding box center [476, 216] width 60 height 18
select select
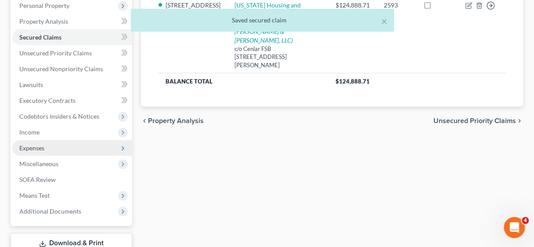
scroll to position [176, 0]
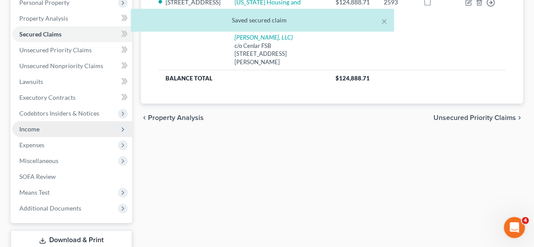
click at [27, 126] on span "Income" at bounding box center [29, 128] width 20 height 7
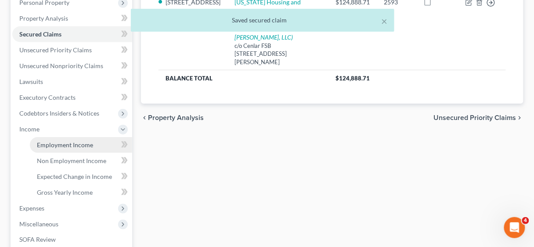
click at [57, 144] on span "Employment Income" at bounding box center [65, 144] width 56 height 7
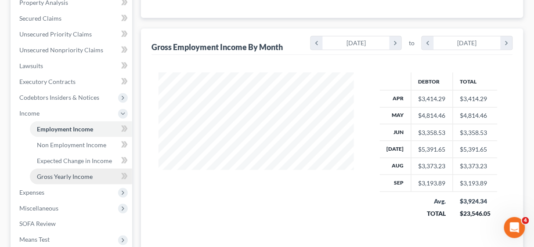
scroll to position [211, 0]
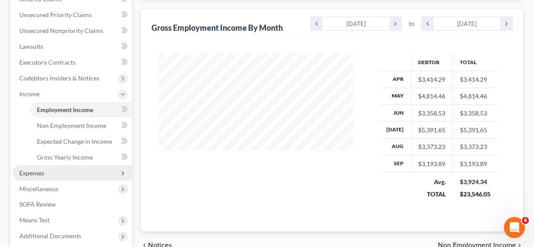
click at [40, 172] on span "Expenses" at bounding box center [31, 172] width 25 height 7
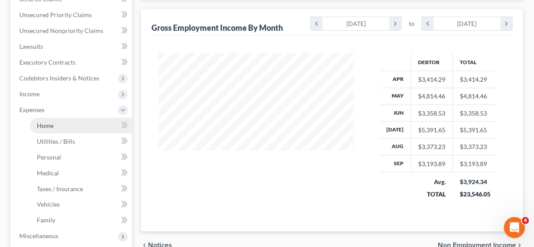
click at [51, 125] on span "Home" at bounding box center [45, 125] width 17 height 7
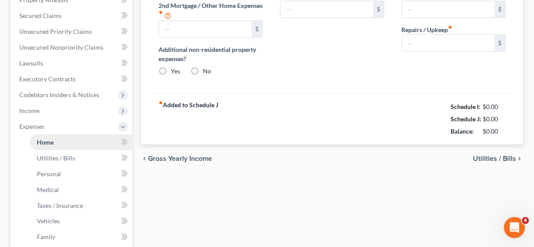
type input "0.00"
radio input "true"
type input "0.00"
type input "74.00"
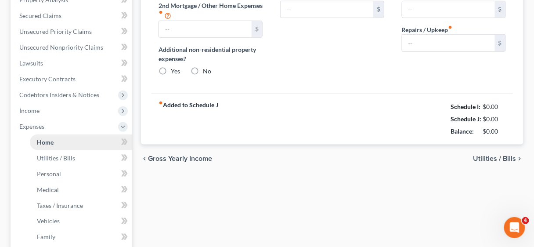
type input "0.00"
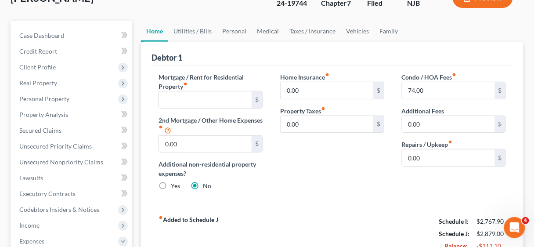
scroll to position [70, 0]
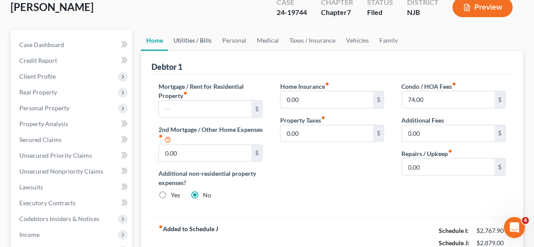
click at [189, 36] on link "Utilities / Bills" at bounding box center [192, 40] width 49 height 21
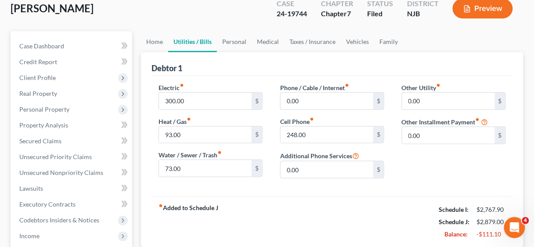
scroll to position [70, 0]
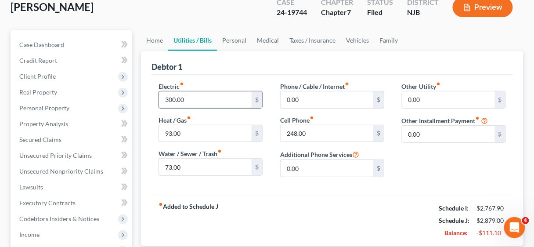
click at [217, 100] on input "300.00" at bounding box center [205, 99] width 93 height 17
click at [202, 133] on input "93.00" at bounding box center [205, 133] width 93 height 17
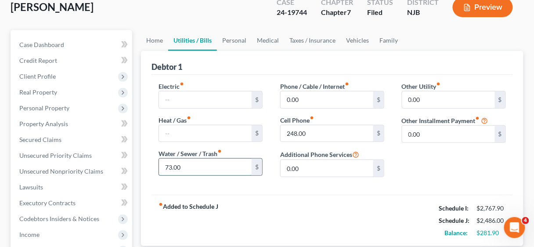
click at [195, 161] on input "73.00" at bounding box center [205, 167] width 93 height 17
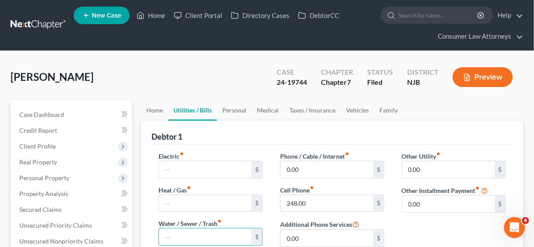
scroll to position [0, 0]
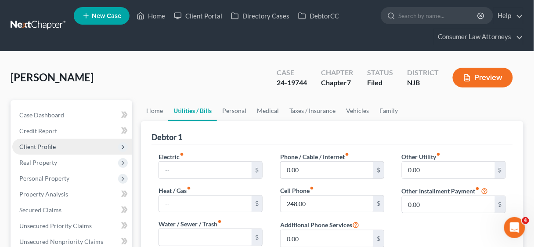
click at [49, 147] on span "Client Profile" at bounding box center [37, 146] width 36 height 7
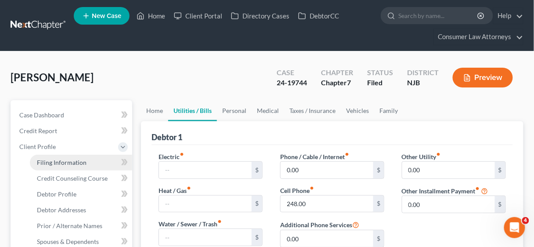
click at [58, 159] on span "Filing Information" at bounding box center [62, 162] width 50 height 7
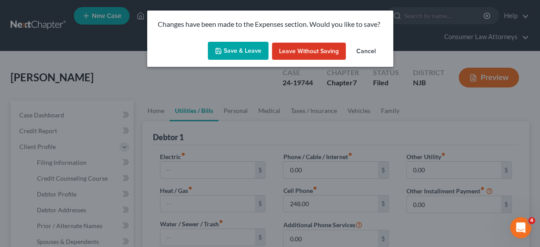
click at [229, 45] on button "Save & Leave" at bounding box center [238, 51] width 61 height 18
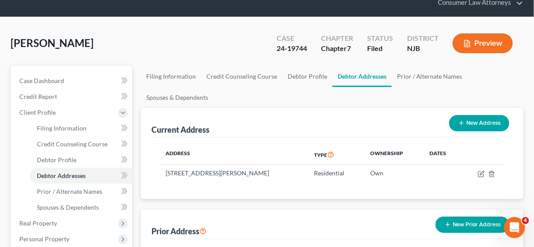
scroll to position [35, 0]
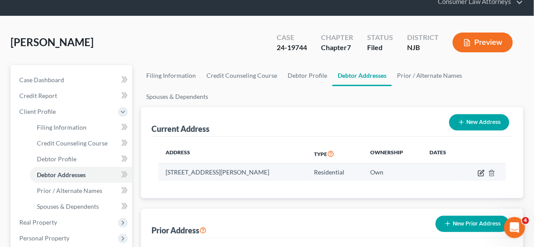
click at [480, 171] on icon "button" at bounding box center [481, 173] width 7 height 7
select select "33"
select select "7"
select select "0"
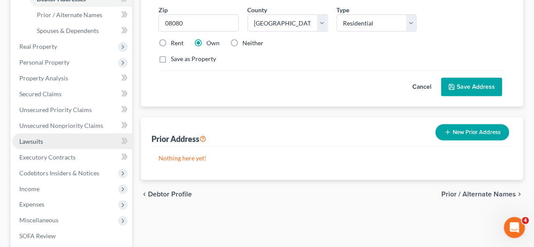
scroll to position [316, 0]
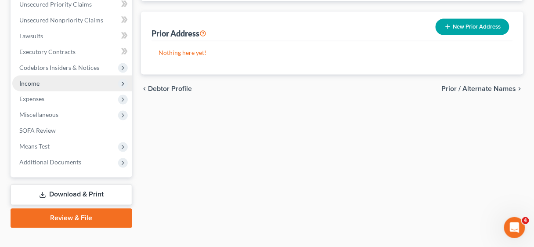
click at [28, 79] on span "Income" at bounding box center [29, 82] width 20 height 7
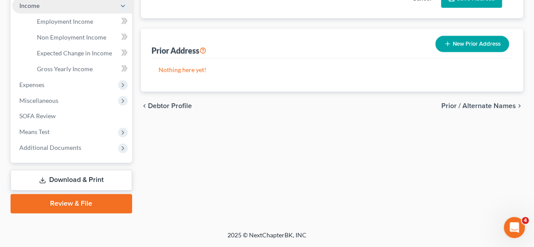
scroll to position [221, 0]
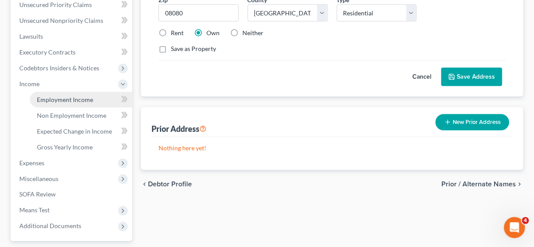
click at [64, 100] on span "Employment Income" at bounding box center [65, 99] width 56 height 7
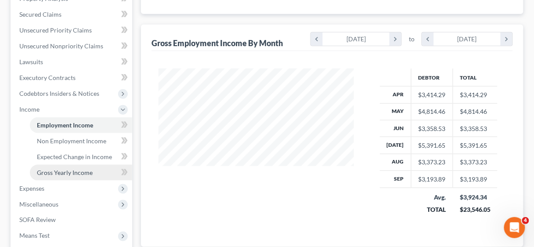
scroll to position [211, 0]
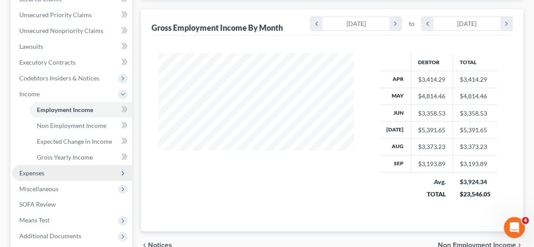
click at [38, 171] on span "Expenses" at bounding box center [31, 172] width 25 height 7
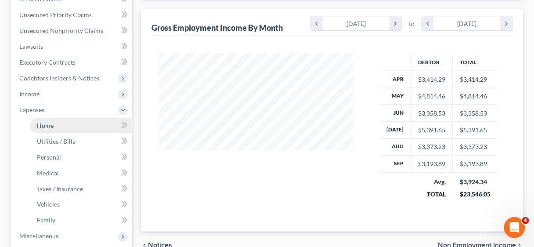
click at [51, 125] on span "Home" at bounding box center [45, 125] width 17 height 7
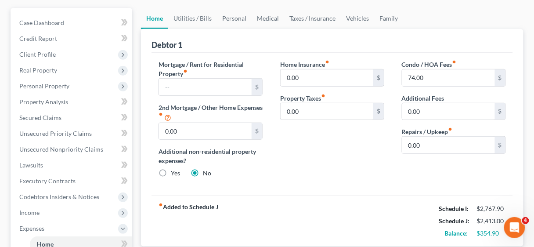
scroll to position [70, 0]
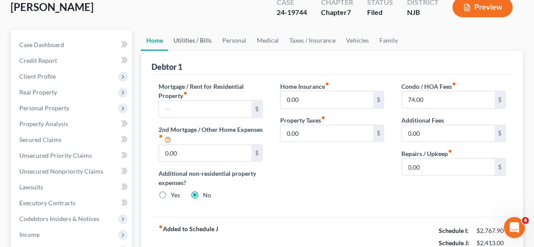
click at [191, 37] on link "Utilities / Bills" at bounding box center [192, 40] width 49 height 21
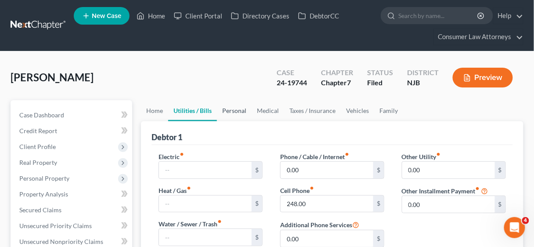
click at [226, 104] on link "Personal" at bounding box center [234, 110] width 35 height 21
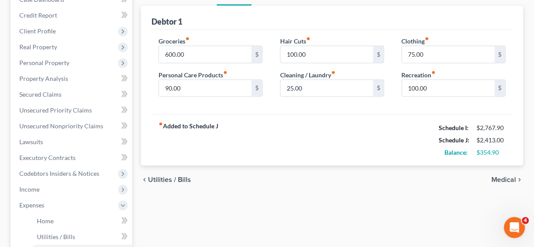
scroll to position [141, 0]
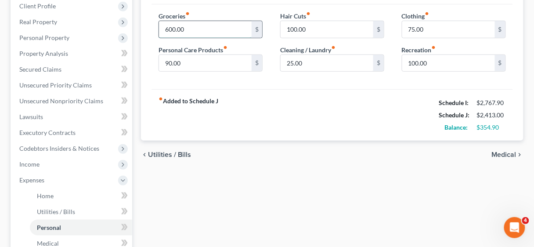
click at [191, 29] on input "600.00" at bounding box center [205, 29] width 93 height 17
type input "200.00"
click at [203, 60] on input "90.00" at bounding box center [205, 63] width 93 height 17
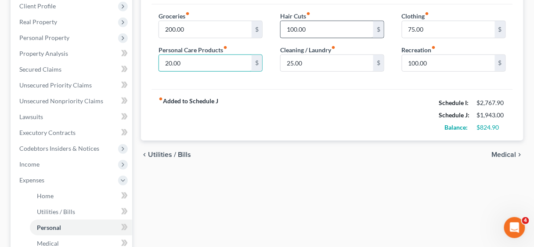
type input "20.00"
click at [306, 24] on input "100.00" at bounding box center [327, 29] width 93 height 17
type input "25.00"
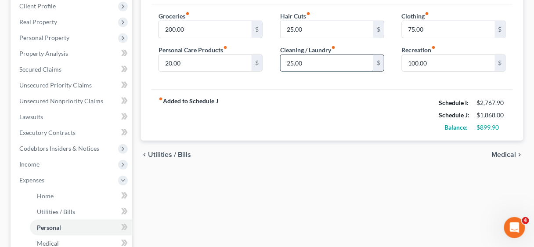
click at [318, 58] on input "25.00" at bounding box center [327, 63] width 93 height 17
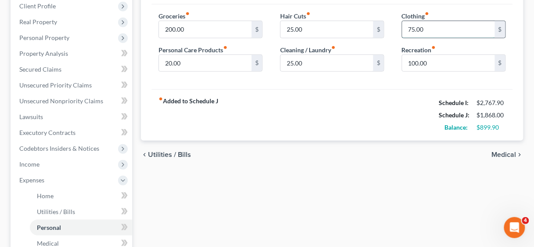
click at [450, 22] on input "75.00" at bounding box center [448, 29] width 93 height 17
type input "25.00"
click at [413, 106] on div "fiber_manual_record Added to Schedule J Schedule I: $2,767.90 Schedule J: $1,81…" at bounding box center [332, 114] width 361 height 51
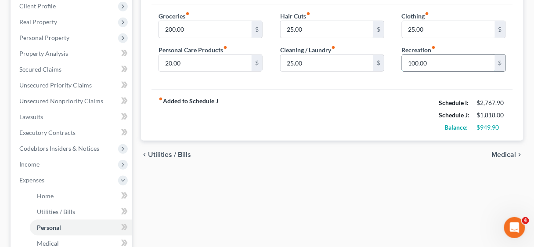
click at [430, 64] on input "100.00" at bounding box center [448, 63] width 93 height 17
click at [413, 85] on div "Groceries fiber_manual_record 200.00 $ Personal Care Products fiber_manual_reco…" at bounding box center [332, 46] width 361 height 85
click at [439, 55] on input "500.00" at bounding box center [448, 63] width 93 height 17
type input "100.00"
click at [379, 90] on div "fiber_manual_record Added to Schedule J Schedule I: $2,767.90 Schedule J: $1,81…" at bounding box center [332, 114] width 361 height 51
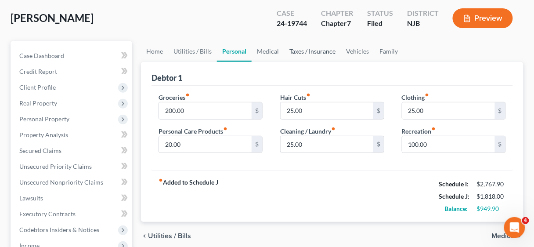
scroll to position [35, 0]
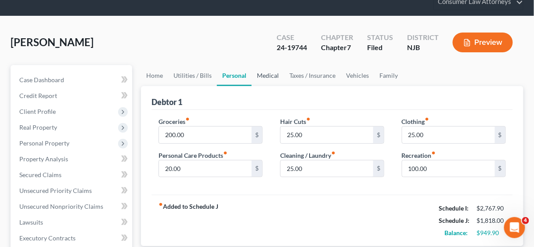
click at [268, 75] on link "Medical" at bounding box center [268, 75] width 33 height 21
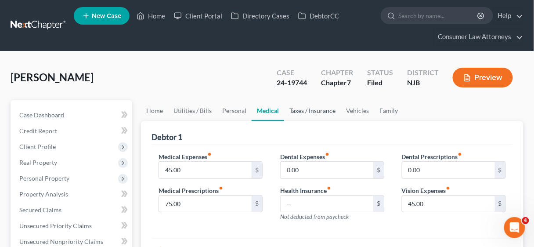
click at [307, 111] on link "Taxes / Insurance" at bounding box center [312, 110] width 57 height 21
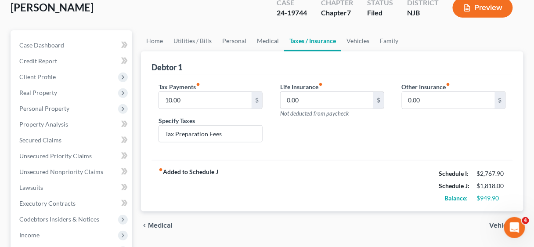
scroll to position [70, 0]
click at [359, 42] on link "Vehicles" at bounding box center [357, 40] width 33 height 21
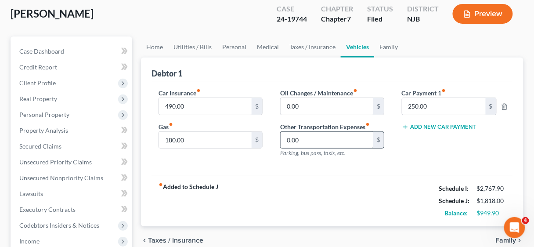
scroll to position [70, 0]
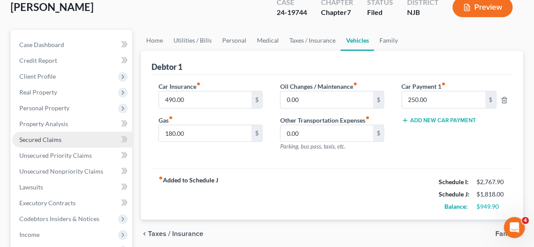
click at [56, 141] on span "Secured Claims" at bounding box center [40, 139] width 42 height 7
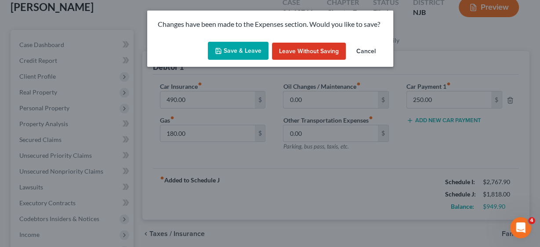
click at [228, 54] on button "Save & Leave" at bounding box center [238, 51] width 61 height 18
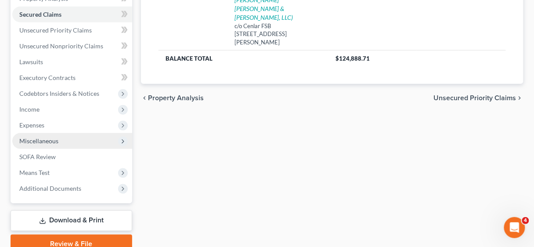
scroll to position [211, 0]
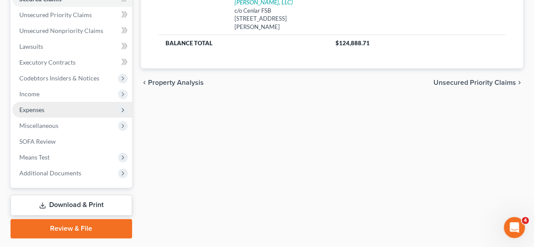
click at [39, 111] on span "Expenses" at bounding box center [31, 109] width 25 height 7
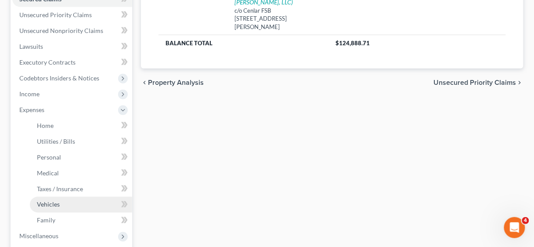
click at [51, 201] on span "Vehicles" at bounding box center [48, 204] width 23 height 7
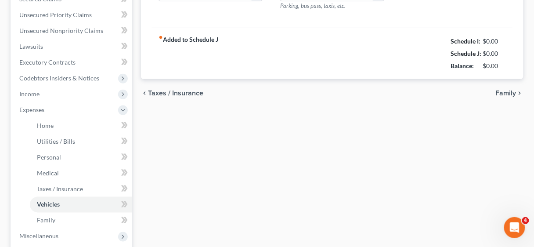
type input "490.00"
type input "180.00"
type input "0.00"
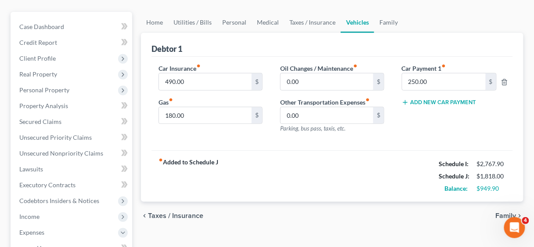
scroll to position [70, 0]
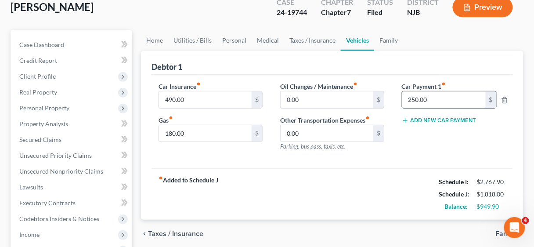
click at [441, 99] on input "250.00" at bounding box center [443, 99] width 83 height 17
click at [455, 106] on input "250.00" at bounding box center [443, 99] width 83 height 17
drag, startPoint x: 452, startPoint y: 97, endPoint x: 402, endPoint y: 96, distance: 50.1
click at [402, 96] on input "250.00" at bounding box center [443, 99] width 83 height 17
click at [437, 103] on input "250.00" at bounding box center [443, 99] width 83 height 17
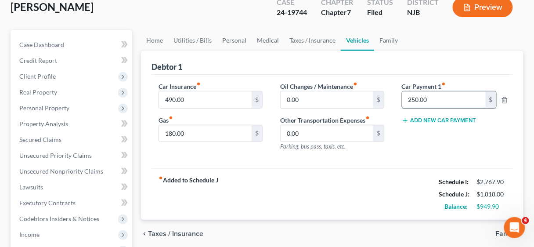
drag, startPoint x: 439, startPoint y: 99, endPoint x: 402, endPoint y: 98, distance: 36.9
click at [402, 98] on input "250.00" at bounding box center [443, 99] width 83 height 17
click at [197, 98] on input "490.00" at bounding box center [205, 99] width 93 height 17
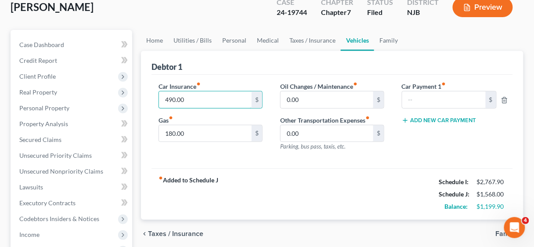
drag, startPoint x: 199, startPoint y: 98, endPoint x: 157, endPoint y: 99, distance: 41.7
click at [157, 99] on div "Car Insurance fiber_manual_record 490.00 $ Gas fiber_manual_record 180.00 $" at bounding box center [211, 120] width 122 height 76
type input "124.00"
click at [196, 134] on input "180.00" at bounding box center [205, 133] width 93 height 17
click at [193, 128] on input "180.00" at bounding box center [205, 133] width 93 height 17
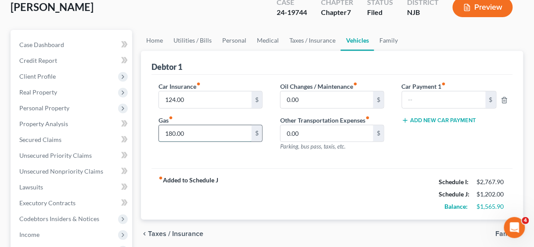
click at [195, 133] on input "180.00" at bounding box center [205, 133] width 93 height 17
click at [307, 98] on input "0.00" at bounding box center [327, 99] width 93 height 17
click at [332, 100] on input "0.00" at bounding box center [327, 99] width 93 height 17
click at [306, 97] on input "0.00" at bounding box center [327, 99] width 93 height 17
drag, startPoint x: 306, startPoint y: 97, endPoint x: 280, endPoint y: 97, distance: 25.9
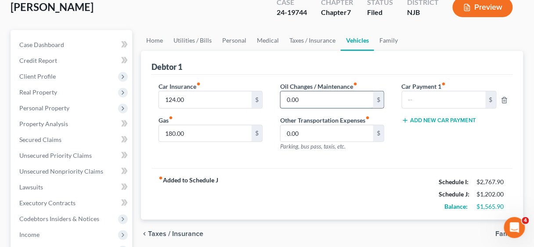
click at [280, 97] on div "0.00 $" at bounding box center [332, 100] width 104 height 18
type input "50.00"
click at [155, 39] on link "Home" at bounding box center [154, 40] width 27 height 21
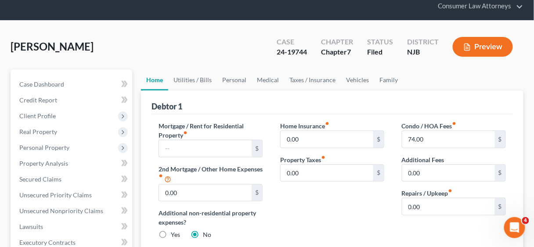
scroll to position [70, 0]
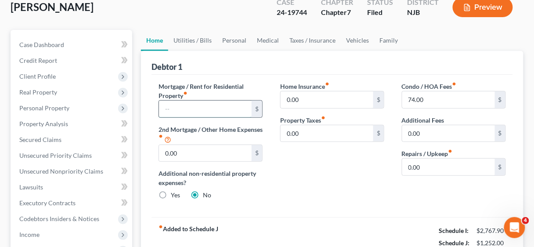
click at [190, 107] on input "text" at bounding box center [205, 109] width 93 height 17
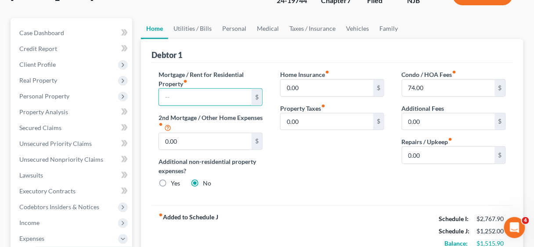
scroll to position [105, 0]
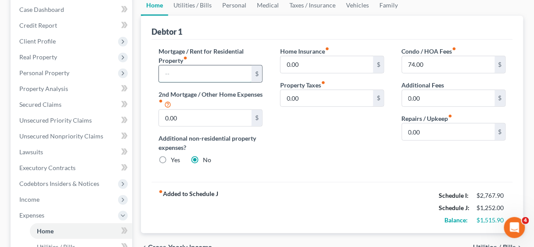
click at [181, 71] on input "text" at bounding box center [205, 73] width 93 height 17
type input "1,400.00"
click at [300, 157] on div "Home Insurance fiber_manual_record 0.00 $ Property Taxes fiber_manual_record 0.…" at bounding box center [332, 109] width 122 height 125
click at [191, 6] on link "Utilities / Bills" at bounding box center [192, 5] width 49 height 21
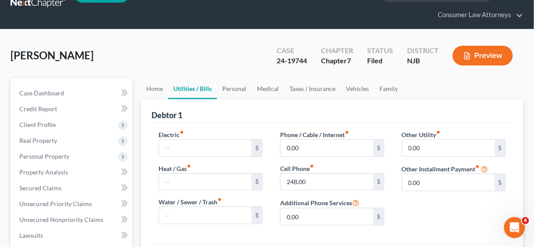
scroll to position [70, 0]
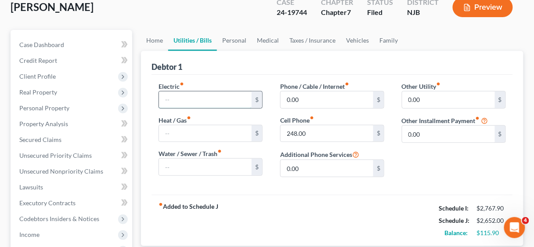
click at [197, 101] on input "text" at bounding box center [205, 99] width 93 height 17
type input "100.00"
click at [307, 208] on div "fiber_manual_record Added to Schedule J Schedule I: $2,767.90 Schedule J: $2,75…" at bounding box center [332, 220] width 361 height 51
click at [231, 38] on link "Personal" at bounding box center [234, 40] width 35 height 21
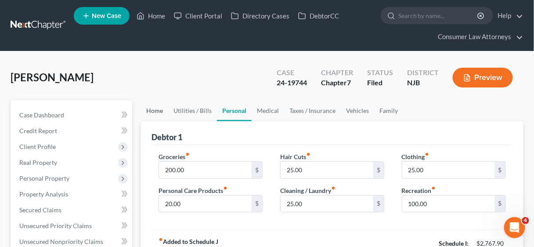
click at [154, 107] on link "Home" at bounding box center [154, 110] width 27 height 21
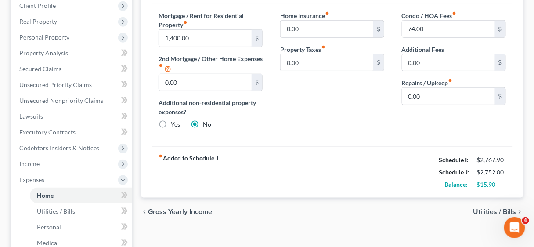
scroll to position [141, 0]
click at [334, 137] on div "Mortgage / Rent for Residential Property fiber_manual_record 1,400.00 $ 2nd Mor…" at bounding box center [332, 75] width 361 height 143
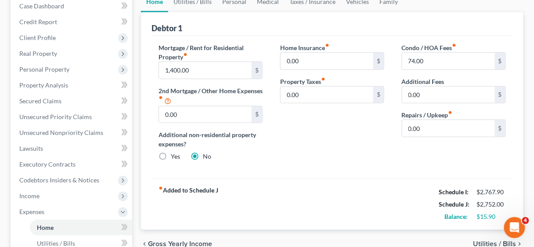
scroll to position [105, 0]
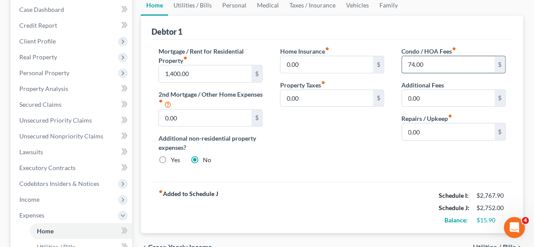
click at [433, 58] on input "74.00" at bounding box center [448, 64] width 93 height 17
click at [373, 143] on div "Home Insurance fiber_manual_record 0.00 $ Property Taxes fiber_manual_record 0.…" at bounding box center [332, 109] width 122 height 125
click at [188, 6] on link "Utilities / Bills" at bounding box center [192, 5] width 49 height 21
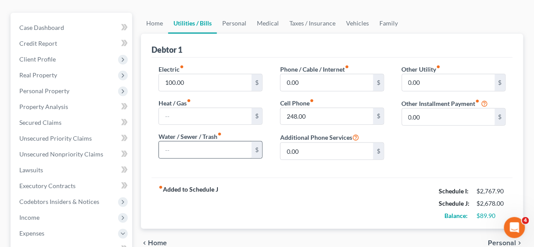
scroll to position [105, 0]
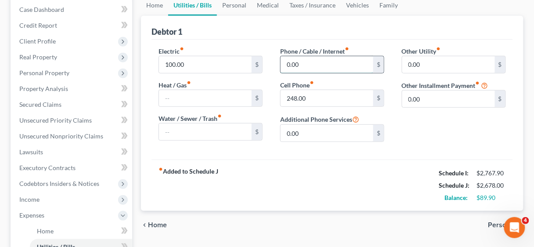
click at [318, 62] on input "0.00" at bounding box center [327, 64] width 93 height 17
type input "75.00"
click at [346, 167] on div "fiber_manual_record Added to Schedule J Schedule I: $2,767.90 Schedule J: $2,75…" at bounding box center [332, 184] width 361 height 51
click at [158, 4] on link "Home" at bounding box center [154, 5] width 27 height 21
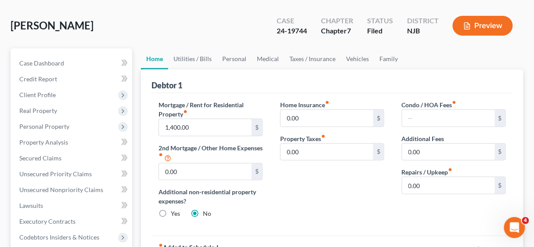
scroll to position [70, 0]
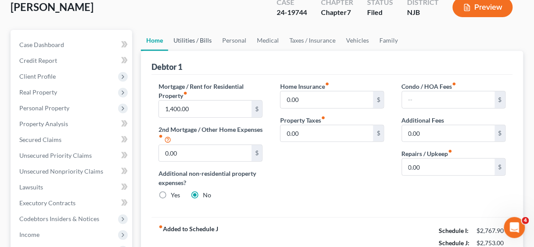
click at [182, 36] on link "Utilities / Bills" at bounding box center [192, 40] width 49 height 21
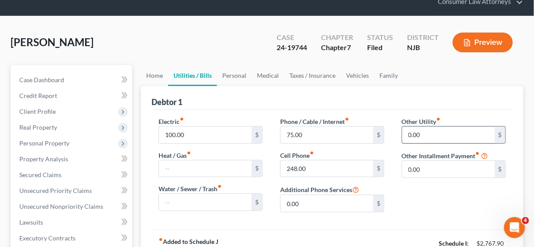
scroll to position [70, 0]
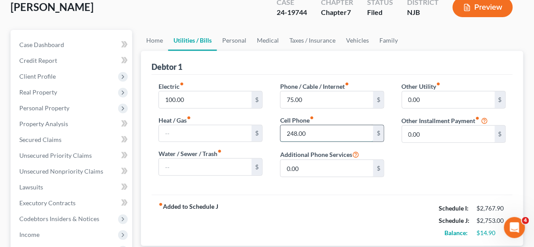
click at [330, 134] on input "248.00" at bounding box center [327, 133] width 93 height 17
click at [236, 40] on link "Personal" at bounding box center [234, 40] width 35 height 21
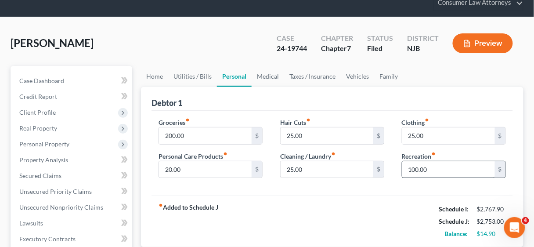
scroll to position [35, 0]
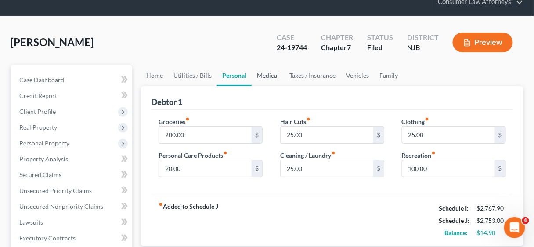
click at [265, 73] on link "Medical" at bounding box center [268, 75] width 33 height 21
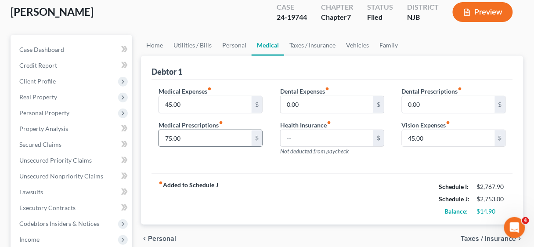
scroll to position [70, 0]
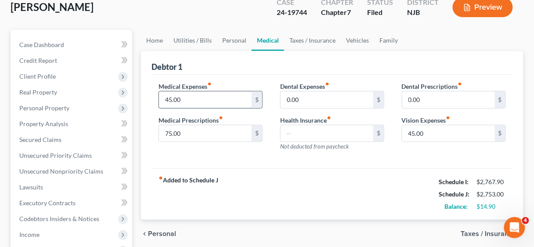
click at [194, 104] on input "45.00" at bounding box center [205, 99] width 93 height 17
click at [192, 121] on label "Medical Prescriptions fiber_manual_record" at bounding box center [191, 120] width 65 height 9
click at [190, 130] on input "75.00" at bounding box center [205, 133] width 93 height 17
click at [204, 96] on input "text" at bounding box center [205, 99] width 93 height 17
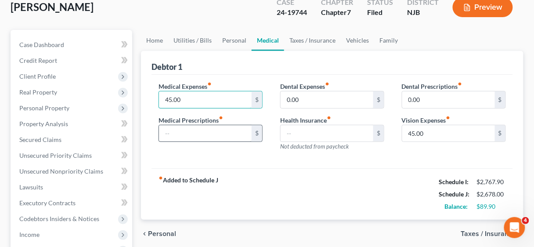
type input "45.00"
click at [200, 130] on input "text" at bounding box center [205, 133] width 93 height 17
type input "75.00"
click at [249, 178] on div "fiber_manual_record Added to Schedule J Schedule I: $2,767.90 Schedule J: $2,75…" at bounding box center [332, 193] width 361 height 51
click at [198, 137] on div "75.00 $" at bounding box center [211, 134] width 104 height 18
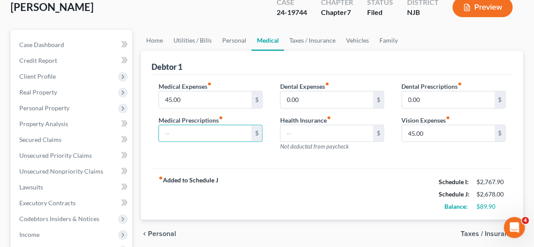
click at [321, 165] on div "Medical Expenses fiber_manual_record 45.00 $ Medical Prescriptions fiber_manual…" at bounding box center [332, 122] width 361 height 94
click at [442, 131] on input "45.00" at bounding box center [448, 133] width 93 height 17
click at [353, 40] on link "Vehicles" at bounding box center [357, 40] width 33 height 21
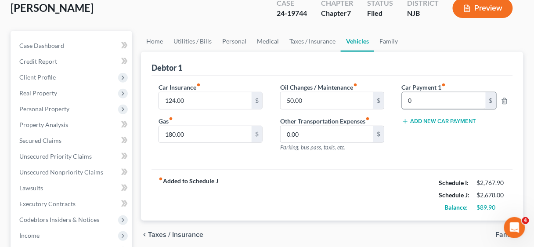
scroll to position [70, 0]
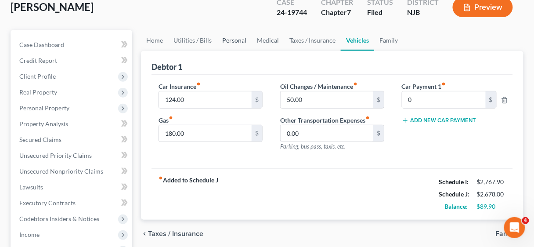
click at [238, 39] on link "Personal" at bounding box center [234, 40] width 35 height 21
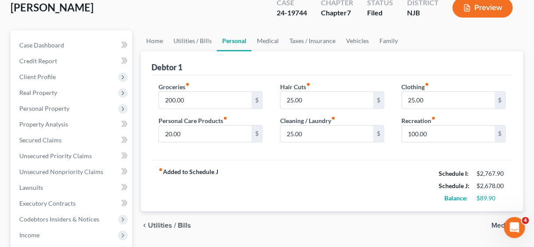
scroll to position [105, 0]
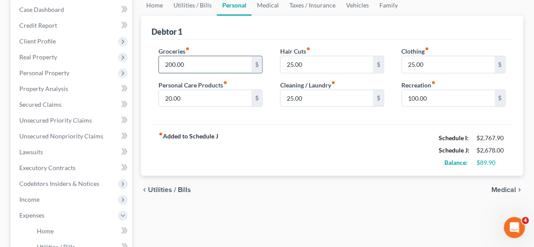
click at [205, 61] on input "200.00" at bounding box center [205, 64] width 93 height 17
type input "275.00"
click at [271, 128] on div "fiber_manual_record Added to Schedule J Schedule I: $2,767.90 Schedule J: $2,75…" at bounding box center [332, 149] width 361 height 51
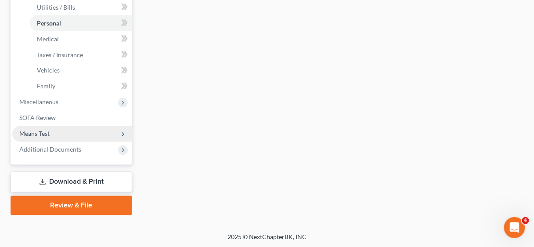
scroll to position [345, 0]
click at [50, 133] on span "Means Test" at bounding box center [72, 134] width 120 height 16
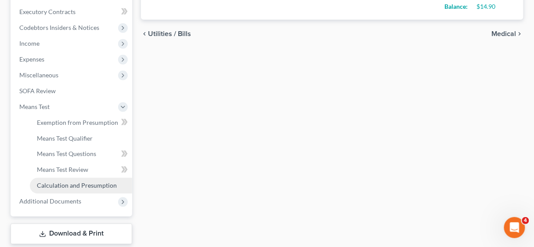
scroll to position [278, 0]
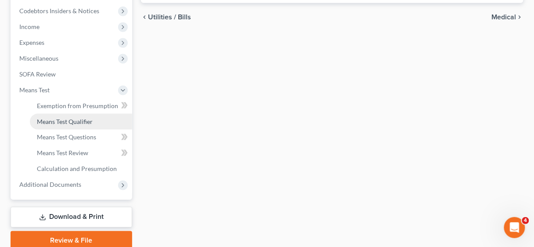
click at [73, 119] on span "Means Test Qualifier" at bounding box center [65, 121] width 56 height 7
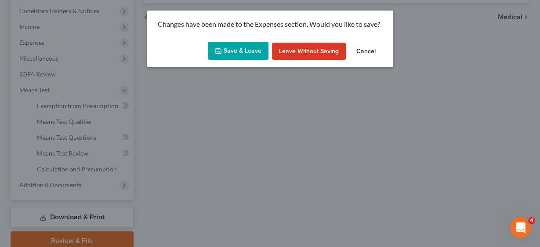
click at [238, 53] on button "Save & Leave" at bounding box center [238, 51] width 61 height 18
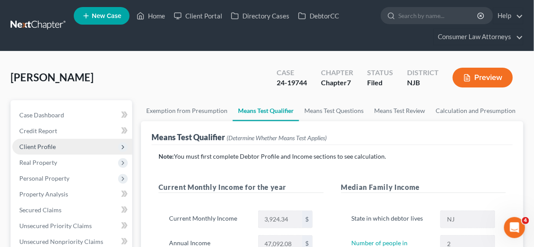
click at [50, 145] on span "Client Profile" at bounding box center [37, 146] width 36 height 7
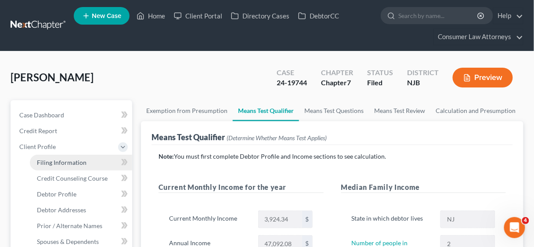
click at [61, 162] on span "Filing Information" at bounding box center [62, 162] width 50 height 7
select select "1"
select select "0"
select select "51"
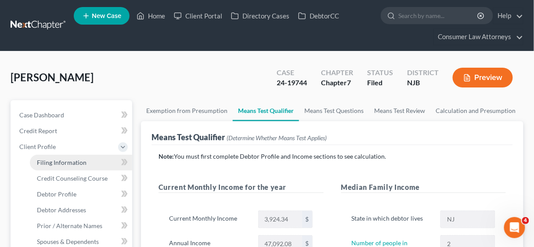
select select "21"
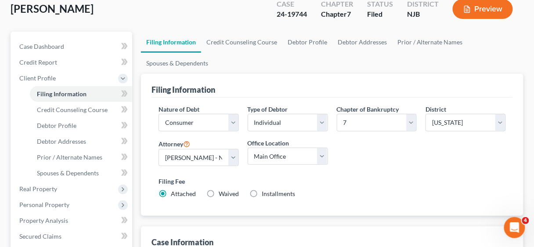
scroll to position [70, 0]
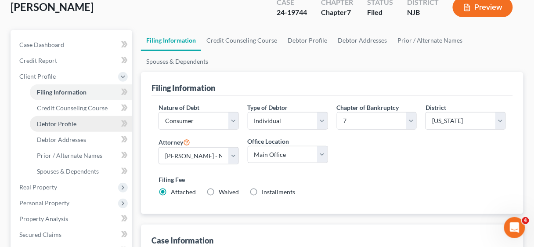
click at [71, 123] on span "Debtor Profile" at bounding box center [57, 123] width 40 height 7
select select "1"
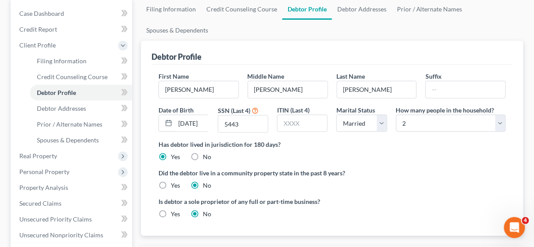
scroll to position [105, 0]
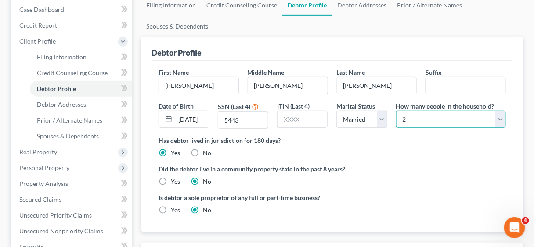
click at [503, 118] on select "Select 1 2 3 4 5 6 7 8 9 10 11 12 13 14 15 16 17 18 19 20" at bounding box center [451, 120] width 110 height 18
select select "0"
click at [396, 111] on select "Select 1 2 3 4 5 6 7 8 9 10 11 12 13 14 15 16 17 18 19 20" at bounding box center [451, 120] width 110 height 18
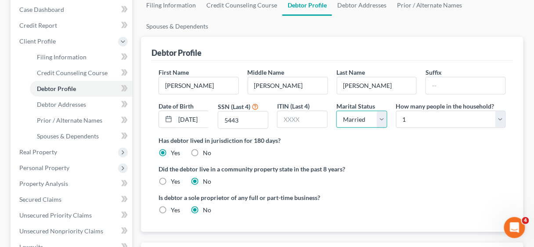
click at [384, 116] on select "Select Single Married Separated Divorced Widowed" at bounding box center [361, 120] width 51 height 18
select select "2"
click at [336, 111] on select "Select Single Married Separated Divorced Widowed" at bounding box center [361, 120] width 51 height 18
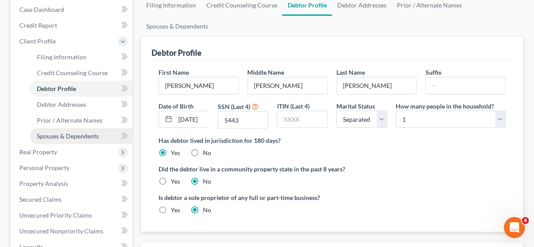
click at [49, 133] on span "Spouses & Dependents" at bounding box center [68, 135] width 62 height 7
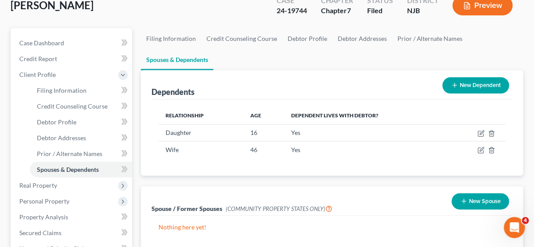
scroll to position [105, 0]
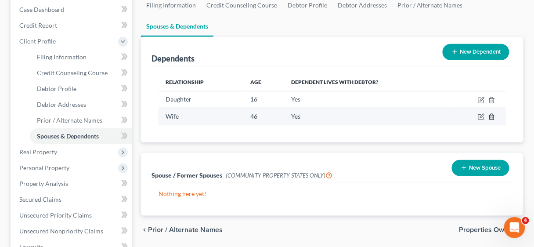
click at [492, 114] on icon "button" at bounding box center [491, 116] width 7 height 7
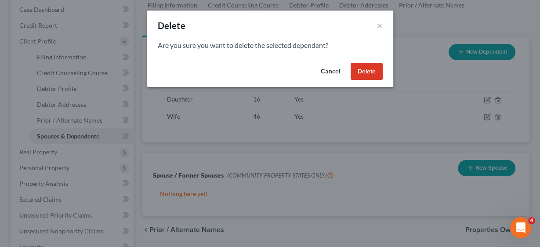
click at [372, 68] on button "Delete" at bounding box center [366, 72] width 32 height 18
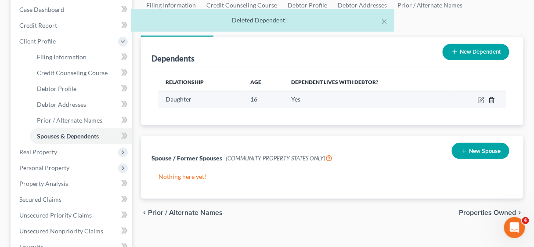
click at [494, 98] on icon "button" at bounding box center [492, 100] width 4 height 6
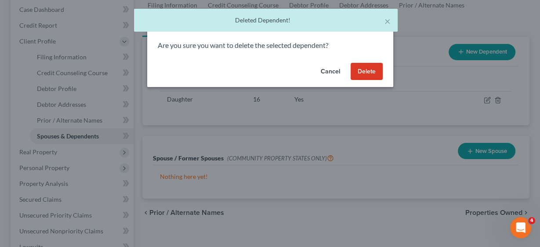
click at [367, 68] on button "Delete" at bounding box center [366, 72] width 32 height 18
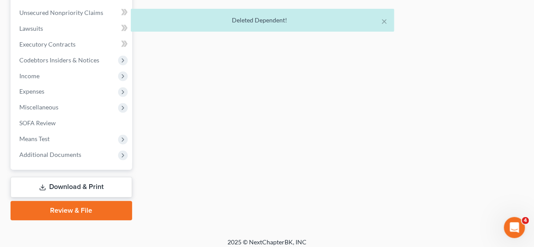
scroll to position [329, 0]
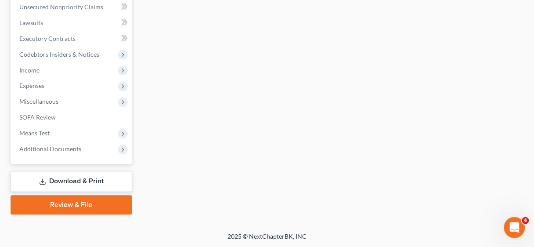
click at [86, 181] on link "Download & Print" at bounding box center [72, 181] width 122 height 21
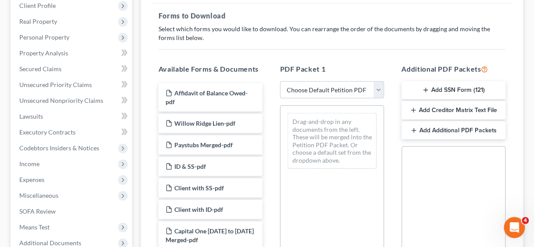
scroll to position [176, 0]
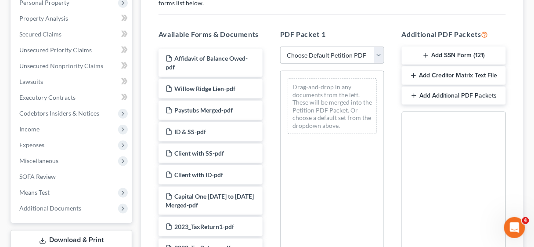
click at [379, 52] on select "Choose Default Petition PDF Packet Complete Bankruptcy Petition (all forms and …" at bounding box center [332, 56] width 104 height 18
select select "0"
click at [280, 47] on select "Choose Default Petition PDF Packet Complete Bankruptcy Petition (all forms and …" at bounding box center [332, 56] width 104 height 18
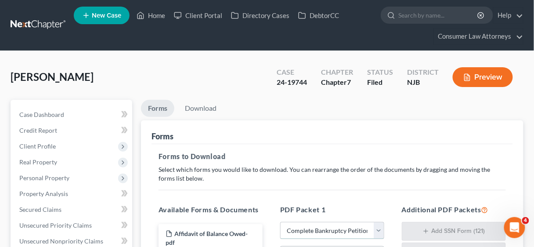
scroll to position [0, 0]
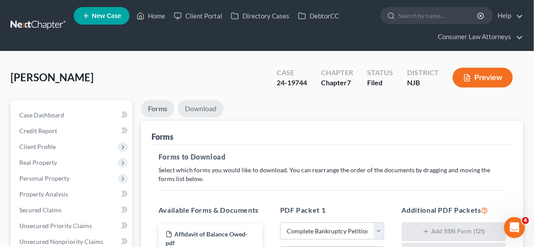
click at [199, 104] on link "Download" at bounding box center [201, 108] width 46 height 17
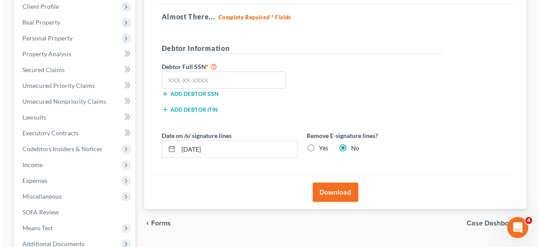
scroll to position [141, 0]
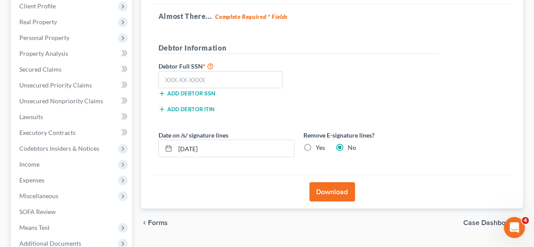
click at [316, 145] on label "Yes" at bounding box center [320, 147] width 9 height 9
click at [319, 145] on input "Yes" at bounding box center [322, 146] width 6 height 6
radio input "true"
radio input "false"
click at [333, 187] on button "Download" at bounding box center [333, 191] width 46 height 19
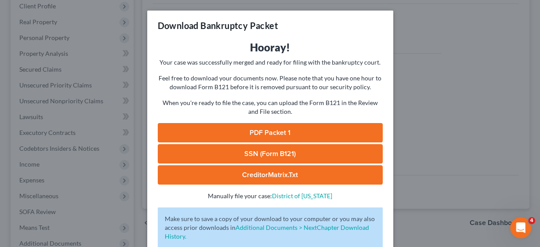
click at [275, 132] on link "PDF Packet 1" at bounding box center [270, 132] width 225 height 19
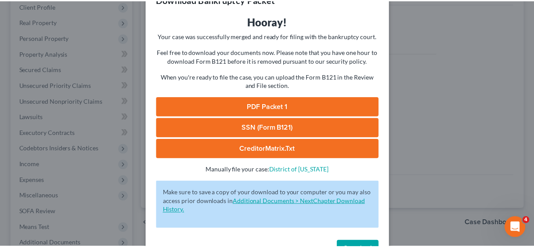
scroll to position [54, 0]
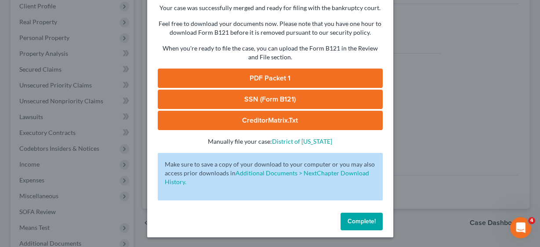
click at [363, 224] on span "Complete!" at bounding box center [361, 220] width 28 height 7
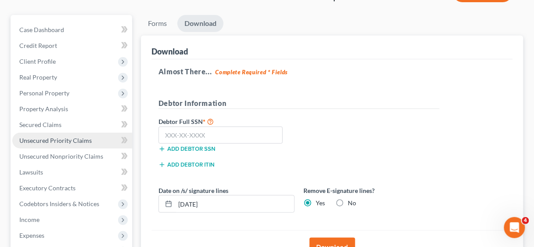
scroll to position [70, 0]
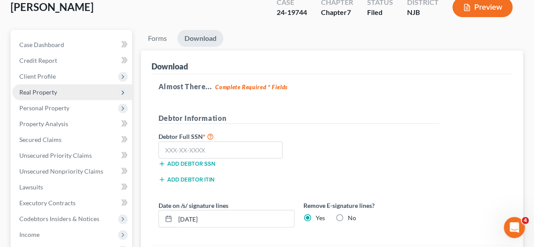
click at [52, 90] on span "Real Property" at bounding box center [38, 91] width 38 height 7
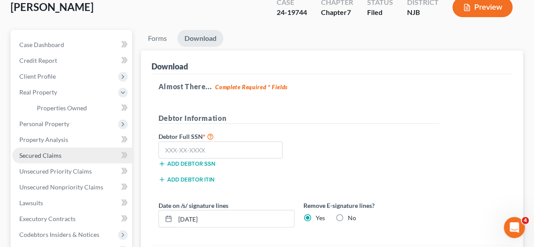
click at [51, 154] on span "Secured Claims" at bounding box center [40, 155] width 42 height 7
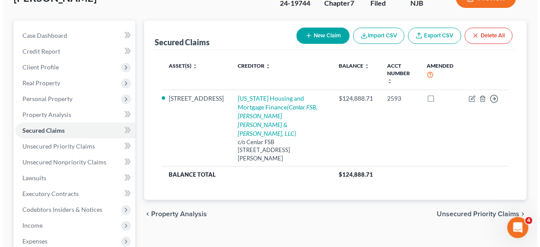
scroll to position [70, 0]
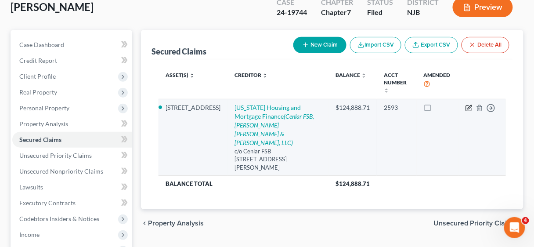
click at [468, 105] on icon "button" at bounding box center [470, 107] width 4 height 4
select select "33"
select select "3"
select select "0"
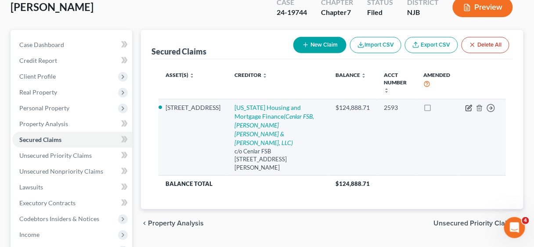
select select "0"
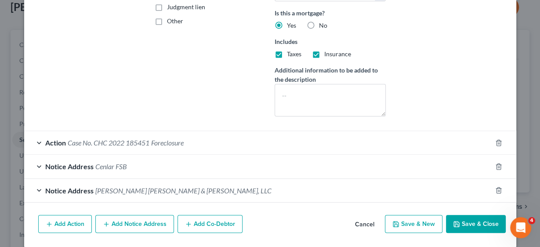
scroll to position [221, 0]
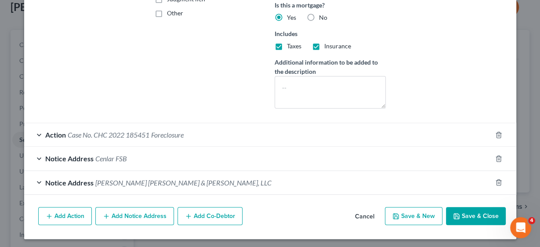
click at [222, 213] on button "Add Co-Debtor" at bounding box center [209, 216] width 65 height 18
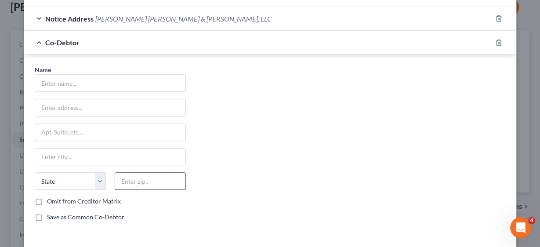
scroll to position [397, 0]
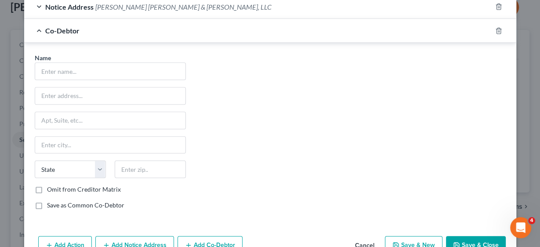
click at [80, 58] on div "Name *" at bounding box center [110, 66] width 151 height 27
click at [83, 67] on input "text" at bounding box center [110, 71] width 150 height 17
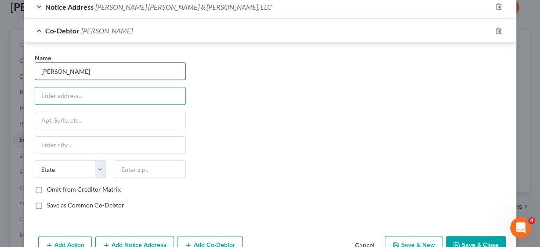
click at [85, 69] on input "[PERSON_NAME]" at bounding box center [110, 71] width 150 height 17
type input "[PERSON_NAME]"
click at [83, 94] on input "text" at bounding box center [110, 95] width 150 height 17
click at [119, 93] on input "text" at bounding box center [110, 95] width 150 height 17
type input "[STREET_ADDRESS]"
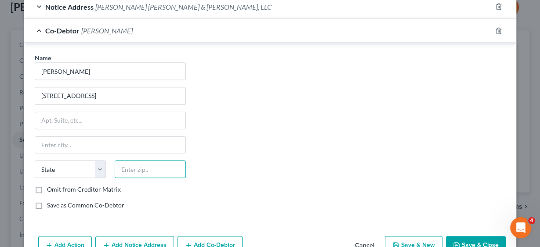
click at [135, 164] on input "text" at bounding box center [150, 169] width 71 height 18
click at [134, 162] on input "text" at bounding box center [150, 169] width 71 height 18
type input "08080"
type input "[PERSON_NAME]"
select select "33"
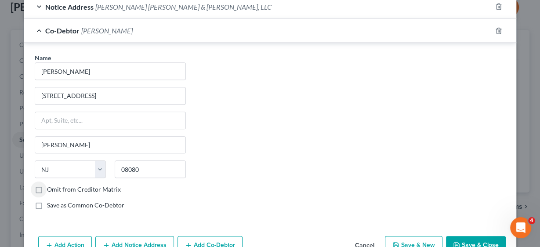
click at [47, 201] on label "Save as Common Co-Debtor" at bounding box center [85, 205] width 77 height 9
click at [51, 201] on input "Save as Common Co-Debtor" at bounding box center [54, 204] width 6 height 6
checkbox input "true"
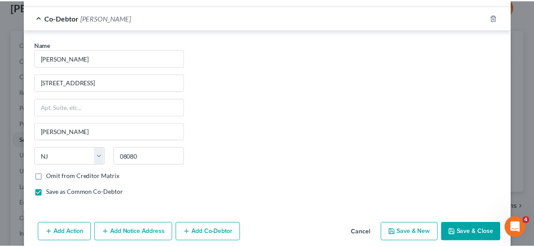
scroll to position [424, 0]
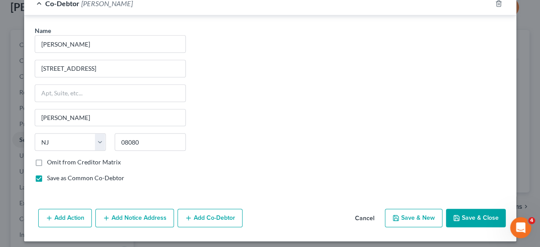
click at [468, 212] on button "Save & Close" at bounding box center [476, 218] width 60 height 18
select select
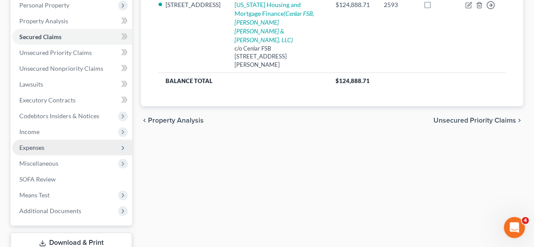
scroll to position [234, 0]
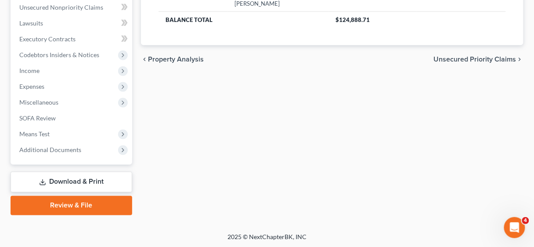
click at [99, 181] on link "Download & Print" at bounding box center [72, 182] width 122 height 21
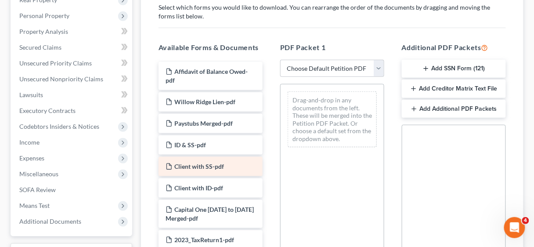
scroll to position [176, 0]
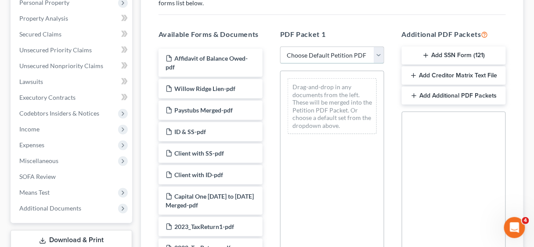
click at [377, 52] on select "Choose Default Petition PDF Packet Complete Bankruptcy Petition (all forms and …" at bounding box center [332, 56] width 104 height 18
select select "0"
click at [280, 47] on select "Choose Default Petition PDF Packet Complete Bankruptcy Petition (all forms and …" at bounding box center [332, 56] width 104 height 18
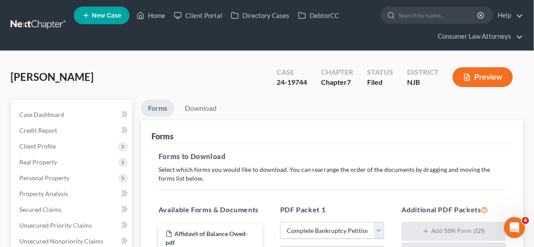
scroll to position [0, 0]
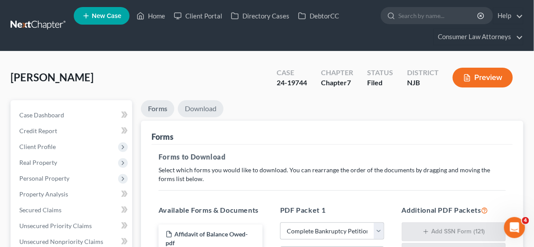
click at [206, 107] on link "Download" at bounding box center [201, 108] width 46 height 17
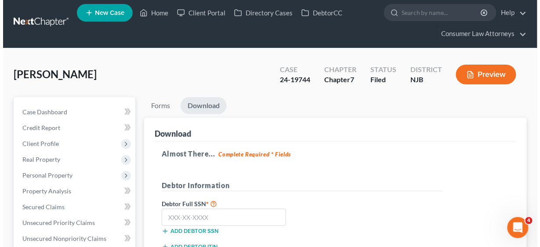
scroll to position [105, 0]
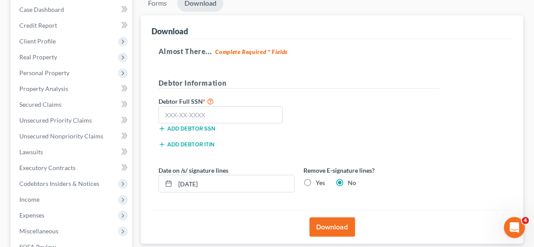
click at [316, 179] on label "Yes" at bounding box center [320, 182] width 9 height 9
click at [319, 179] on input "Yes" at bounding box center [322, 181] width 6 height 6
radio input "true"
radio input "false"
click at [339, 222] on button "Download" at bounding box center [333, 226] width 46 height 19
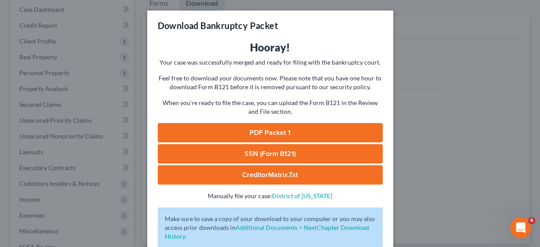
click at [302, 130] on link "PDF Packet 1" at bounding box center [270, 132] width 225 height 19
